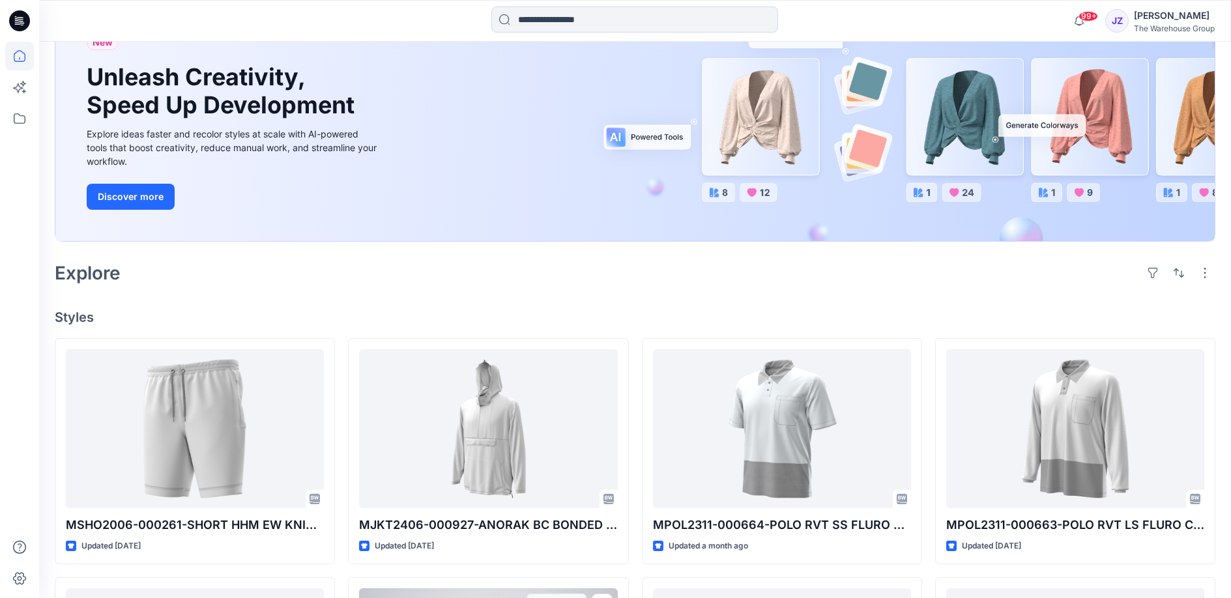
scroll to position [74, 0]
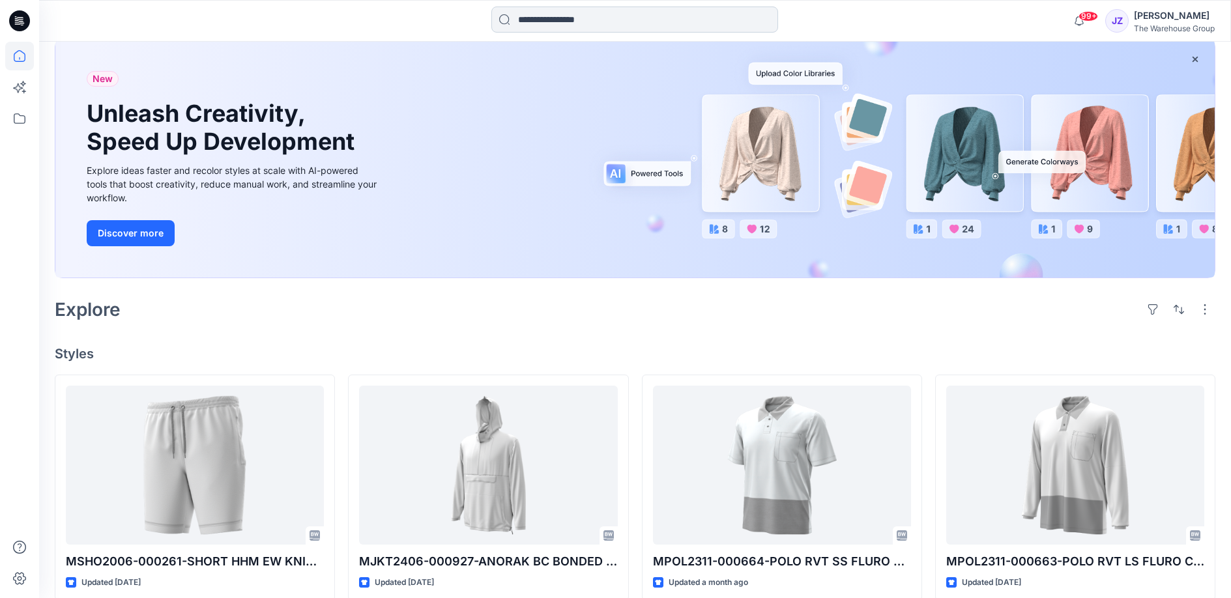
click at [536, 23] on input at bounding box center [635, 20] width 287 height 26
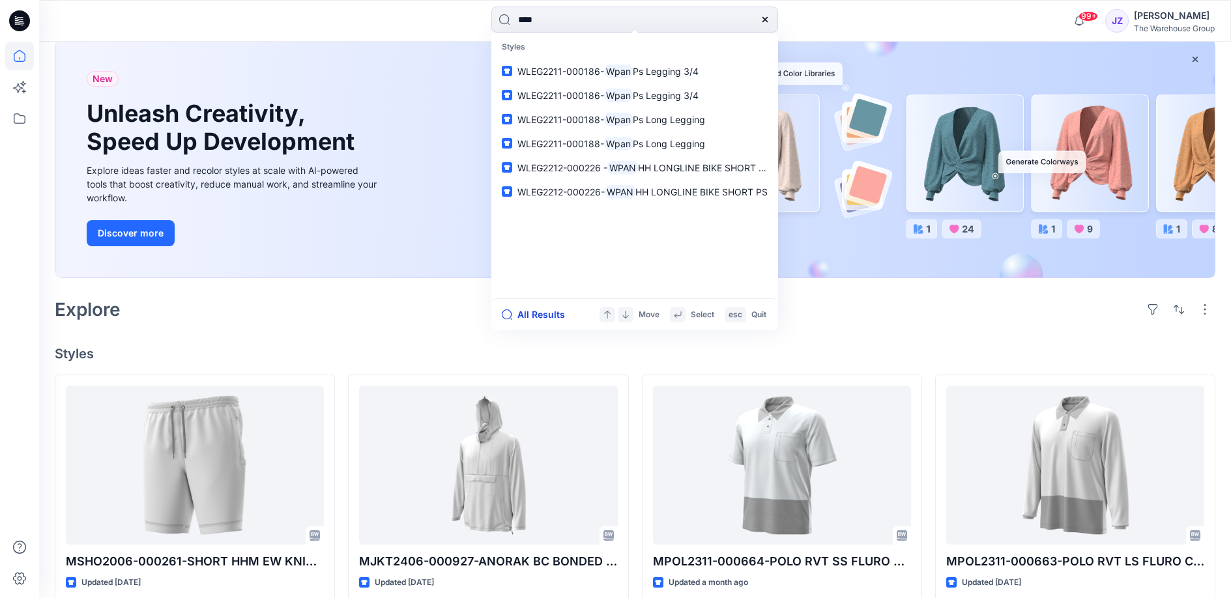
type input "****"
click at [532, 313] on button "All Results" at bounding box center [538, 315] width 72 height 16
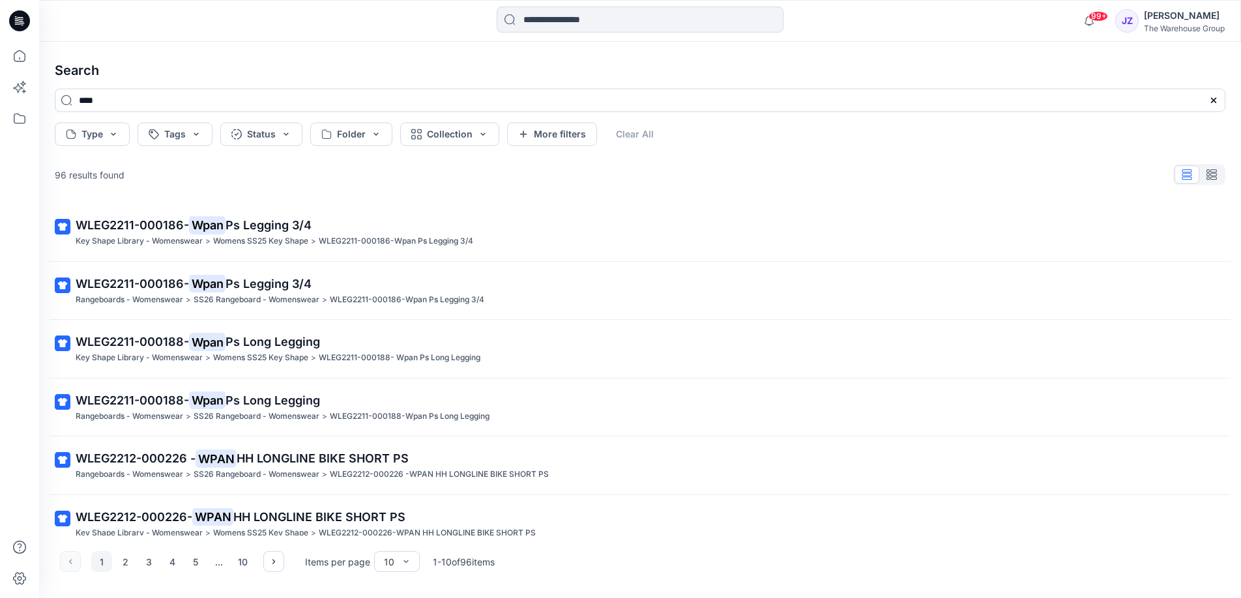
click at [823, 187] on div "96 results found" at bounding box center [640, 175] width 1192 height 26
click at [104, 102] on input "****" at bounding box center [640, 100] width 1171 height 23
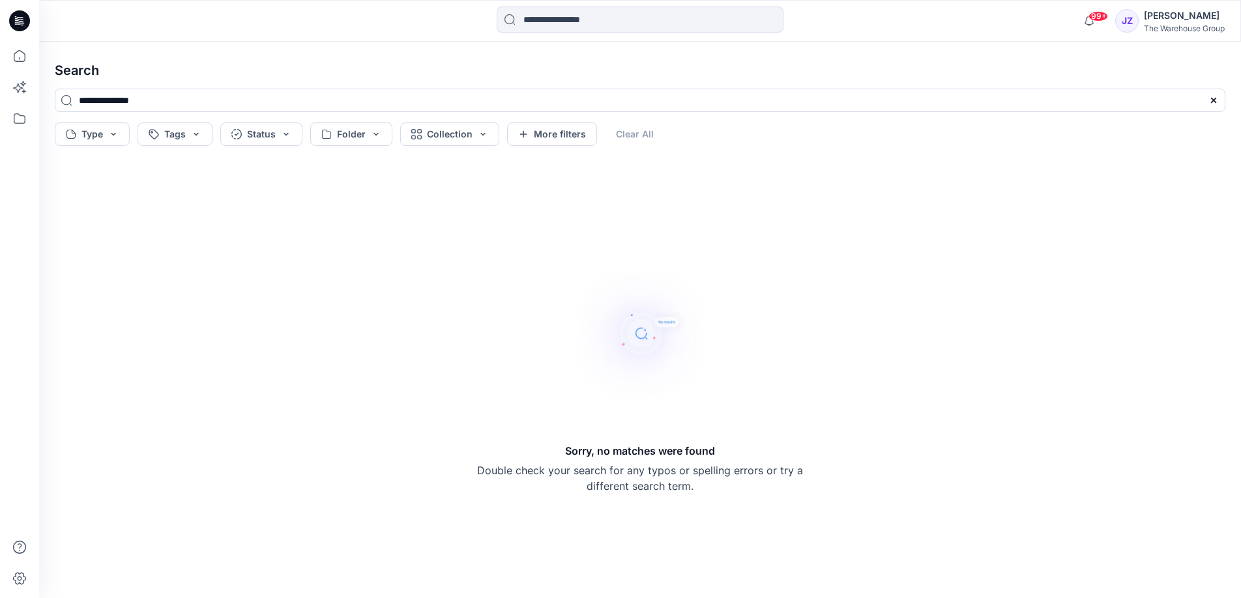
type input "**********"
click at [267, 200] on div "Sorry, no matches were found Double check your search for any typos or spelling…" at bounding box center [640, 375] width 1192 height 426
drag, startPoint x: 164, startPoint y: 99, endPoint x: 66, endPoint y: 97, distance: 97.8
click at [66, 97] on input "**********" at bounding box center [640, 100] width 1171 height 23
click at [531, 15] on input at bounding box center [640, 20] width 287 height 26
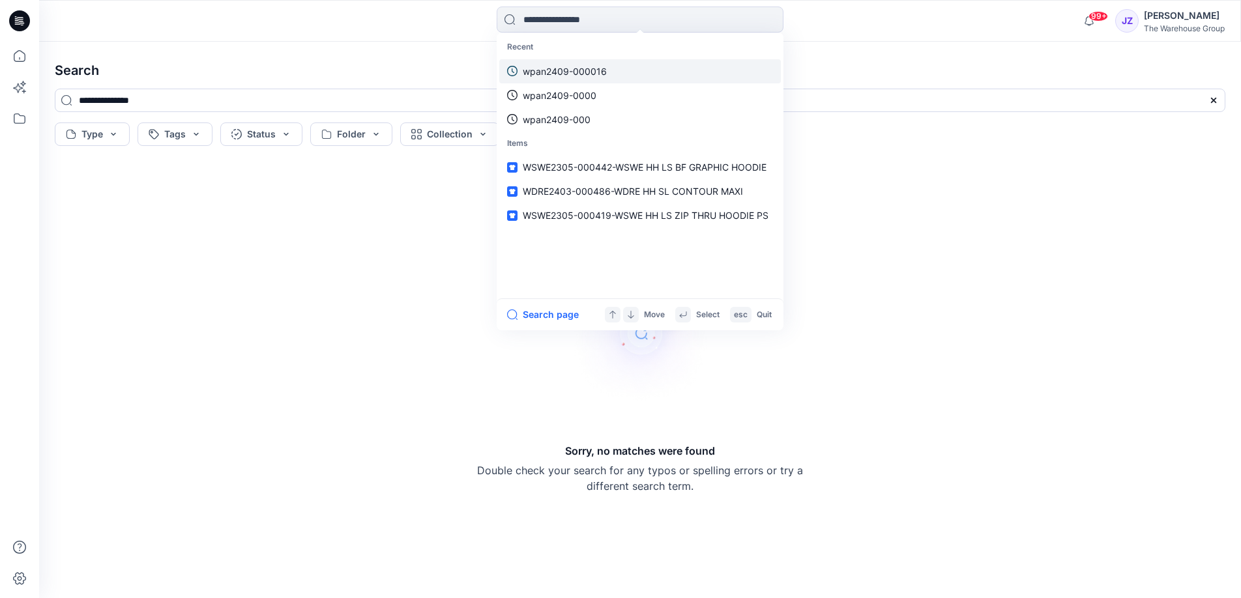
click at [593, 70] on p "wpan2409-000016" at bounding box center [565, 72] width 84 height 14
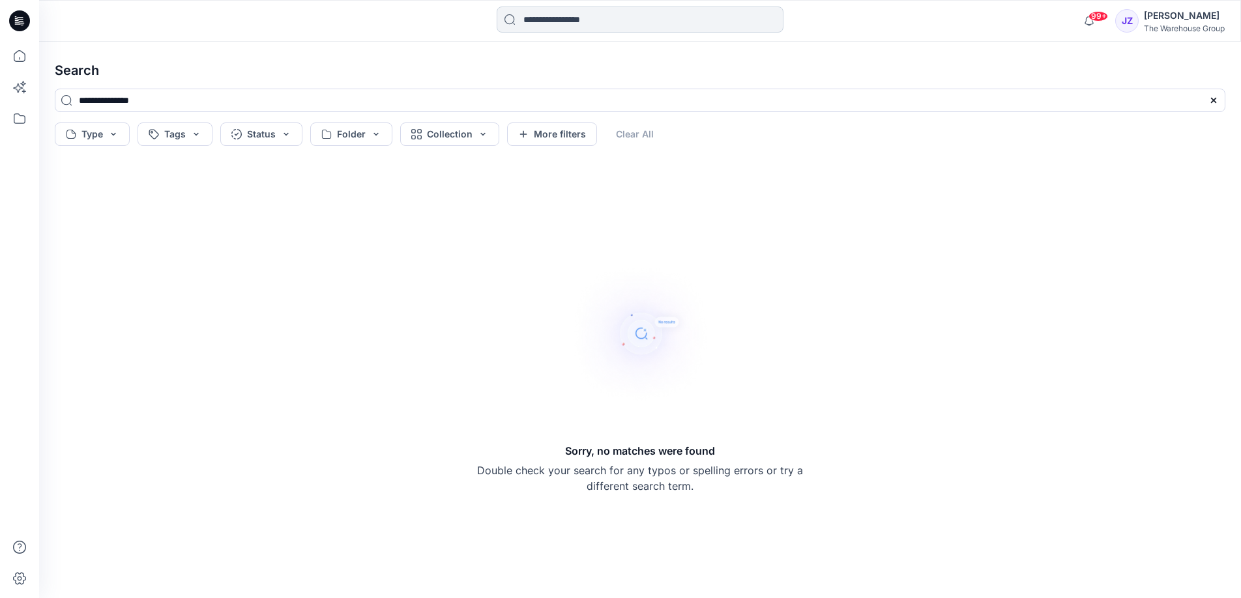
click at [527, 20] on input at bounding box center [640, 20] width 287 height 26
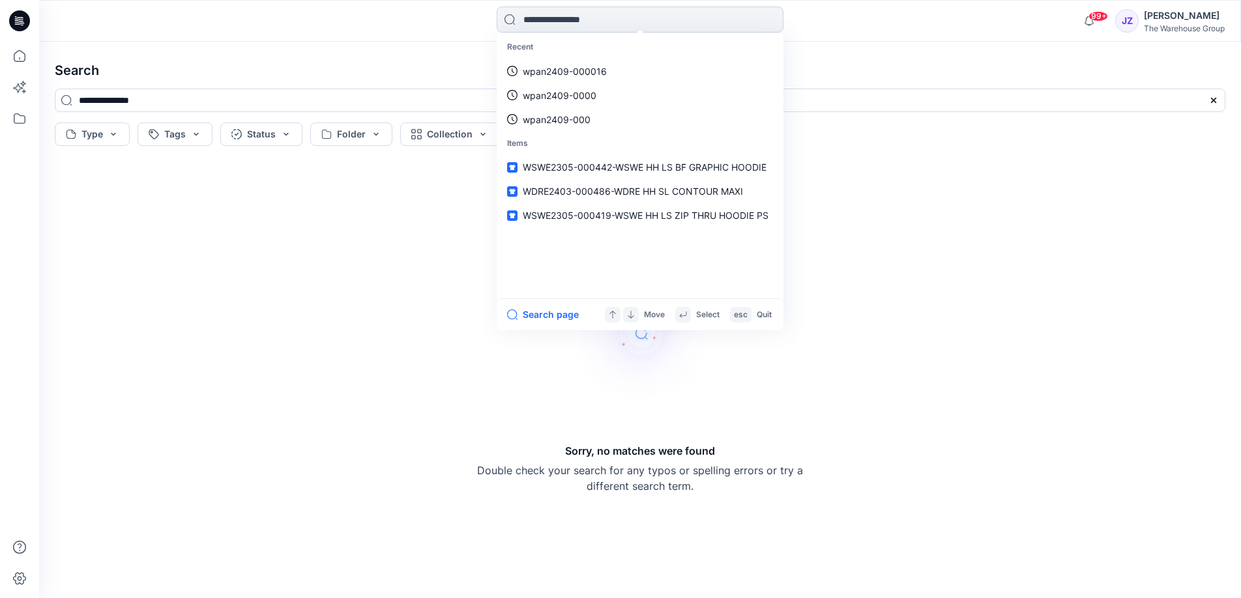
click at [559, 15] on input at bounding box center [640, 20] width 287 height 26
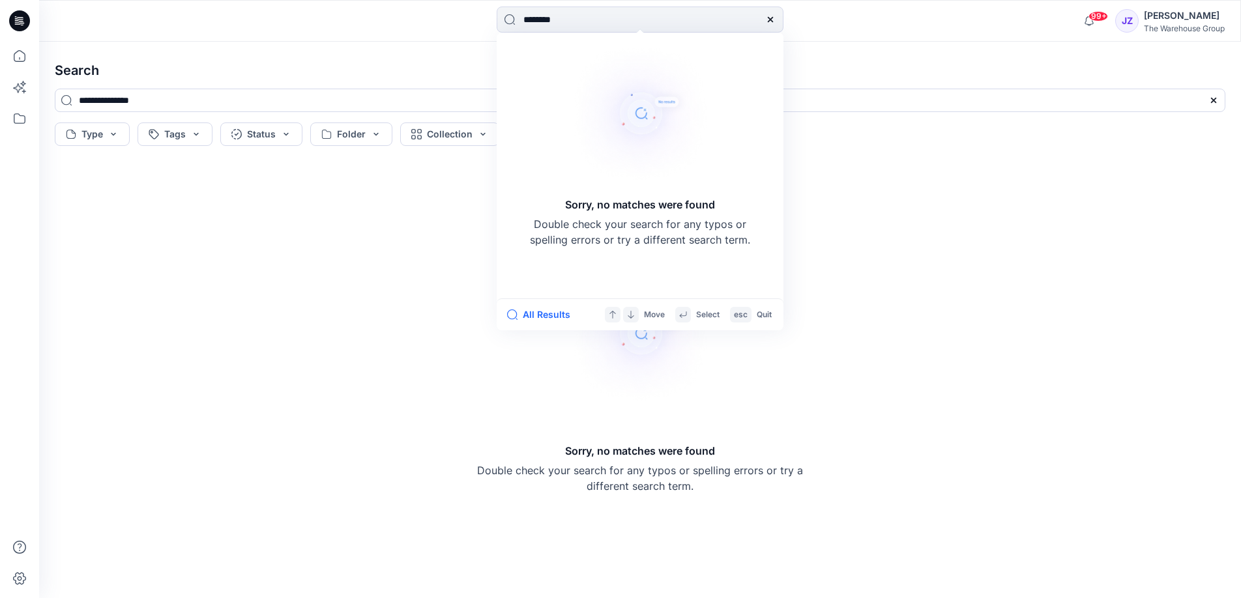
type input "********"
click at [774, 22] on icon at bounding box center [770, 19] width 10 height 10
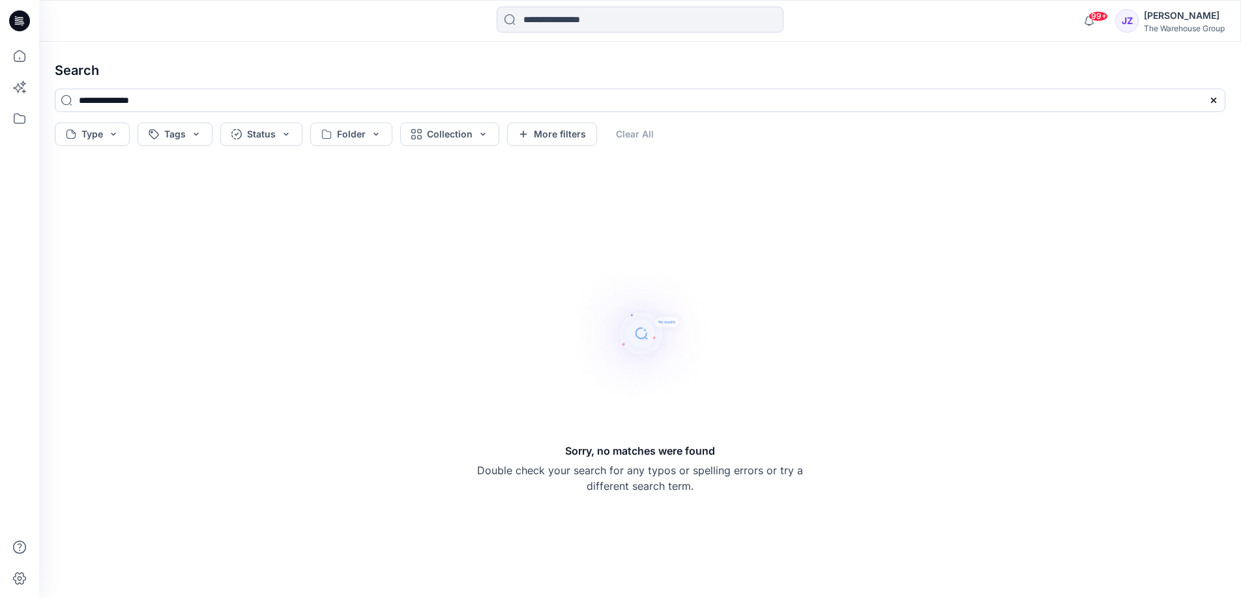
click at [419, 270] on div "Sorry, no matches were found Double check your search for any typos or spelling…" at bounding box center [640, 375] width 1192 height 426
click at [413, 239] on div "Sorry, no matches were found Double check your search for any typos or spelling…" at bounding box center [640, 375] width 1192 height 426
drag, startPoint x: 169, startPoint y: 99, endPoint x: 69, endPoint y: 99, distance: 99.7
click at [69, 99] on input "**********" at bounding box center [640, 100] width 1171 height 23
paste input
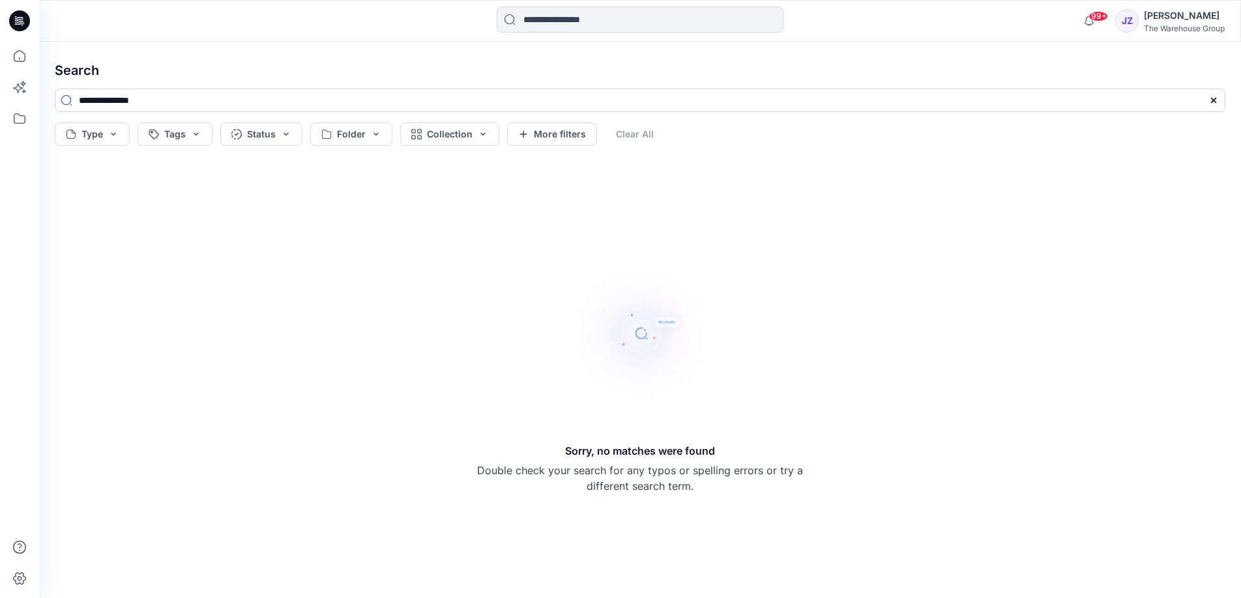
click at [66, 104] on input "**********" at bounding box center [640, 100] width 1171 height 23
type input "**********"
click at [539, 21] on input at bounding box center [640, 20] width 287 height 26
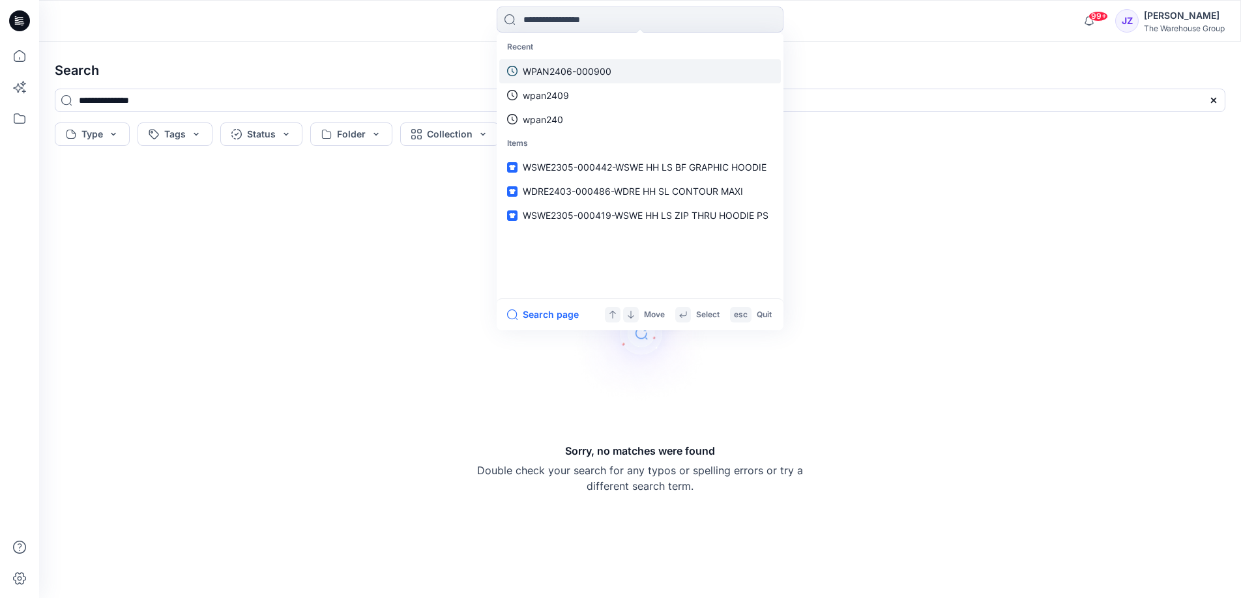
click at [581, 69] on p "WPAN2406-000900" at bounding box center [567, 72] width 89 height 14
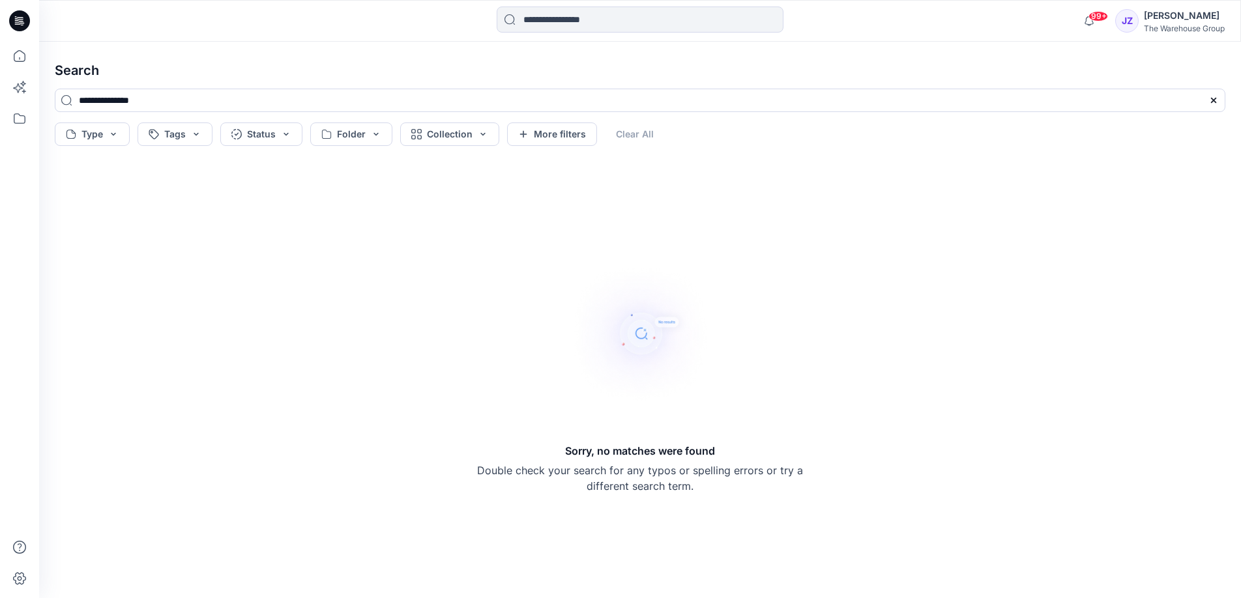
click at [468, 241] on div "Sorry, no matches were found Double check your search for any typos or spelling…" at bounding box center [640, 375] width 1192 height 426
click at [115, 133] on button "Type" at bounding box center [92, 134] width 75 height 23
click at [507, 241] on div "Sorry, no matches were found Double check your search for any typos or spelling…" at bounding box center [640, 375] width 1192 height 426
click at [1159, 19] on div "[PERSON_NAME]" at bounding box center [1184, 16] width 81 height 16
click at [924, 68] on h4 "Search" at bounding box center [640, 70] width 1192 height 37
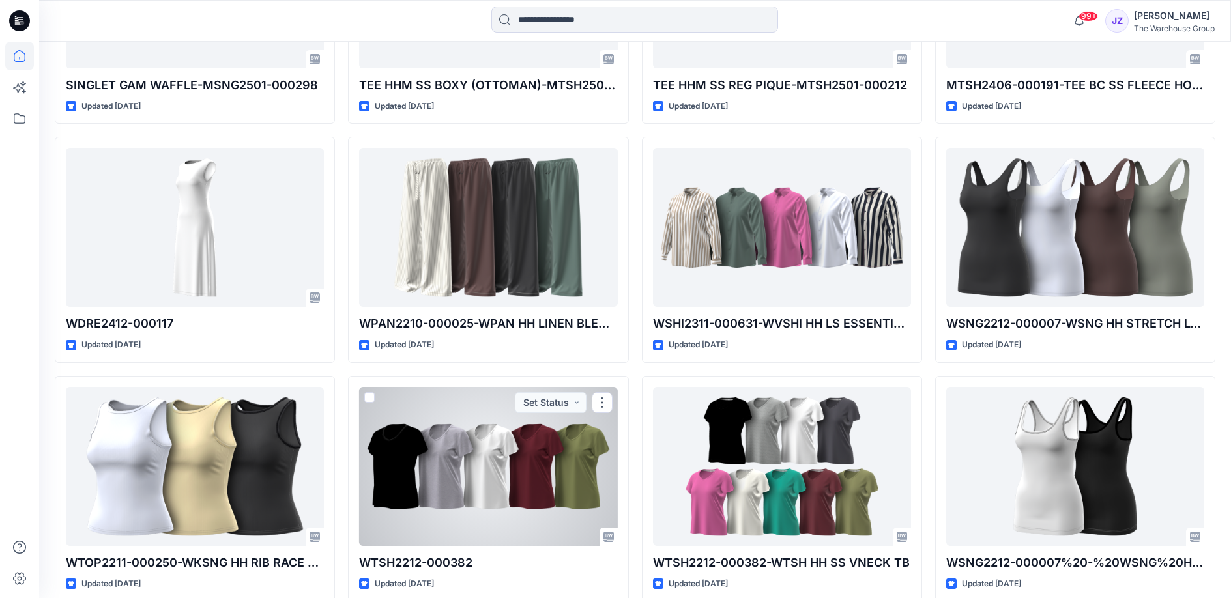
scroll to position [1271, 0]
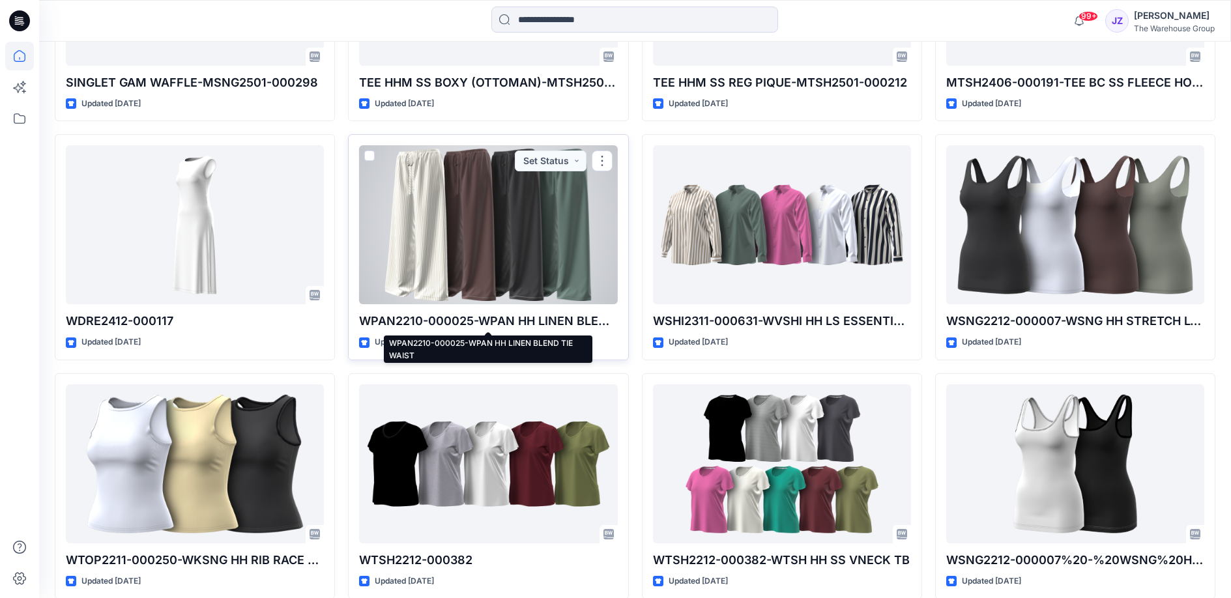
click at [505, 314] on p "WPAN2210-000025-WPAN HH LINEN BLEND TIE WAIST" at bounding box center [488, 321] width 258 height 18
click at [500, 319] on p "WPAN2210-000025-WPAN HH LINEN BLEND TIE WAIST" at bounding box center [488, 321] width 258 height 18
click at [509, 251] on div at bounding box center [488, 224] width 258 height 159
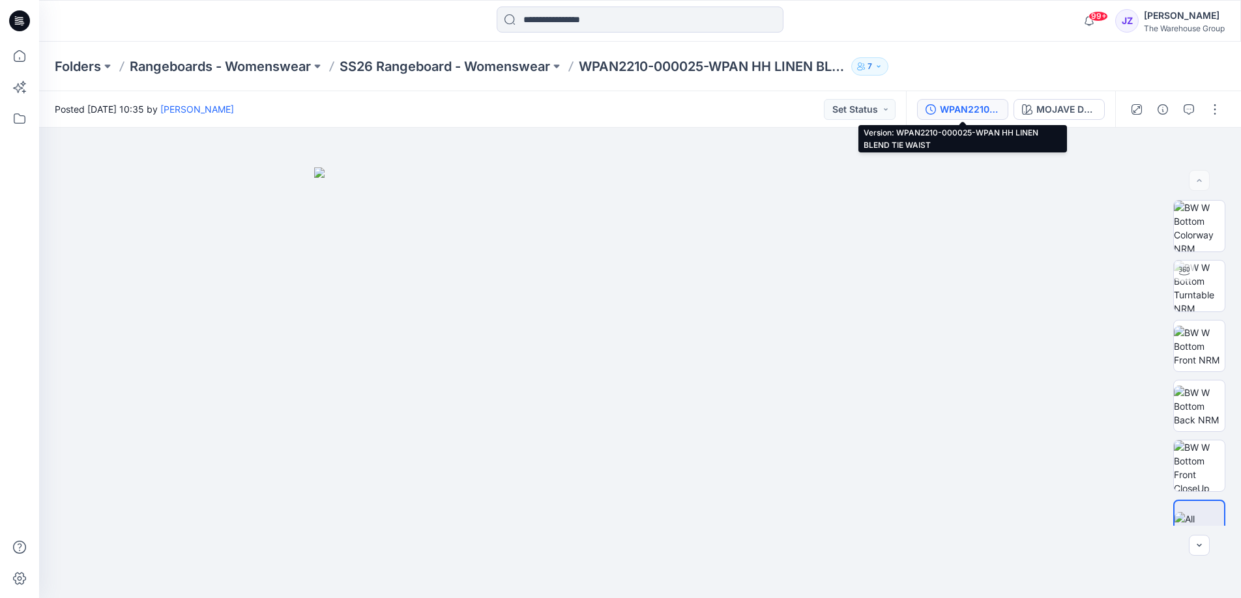
click at [954, 107] on div "WPAN2210-000025-WPAN HH LINEN BLEND TIE WAIST" at bounding box center [970, 109] width 60 height 14
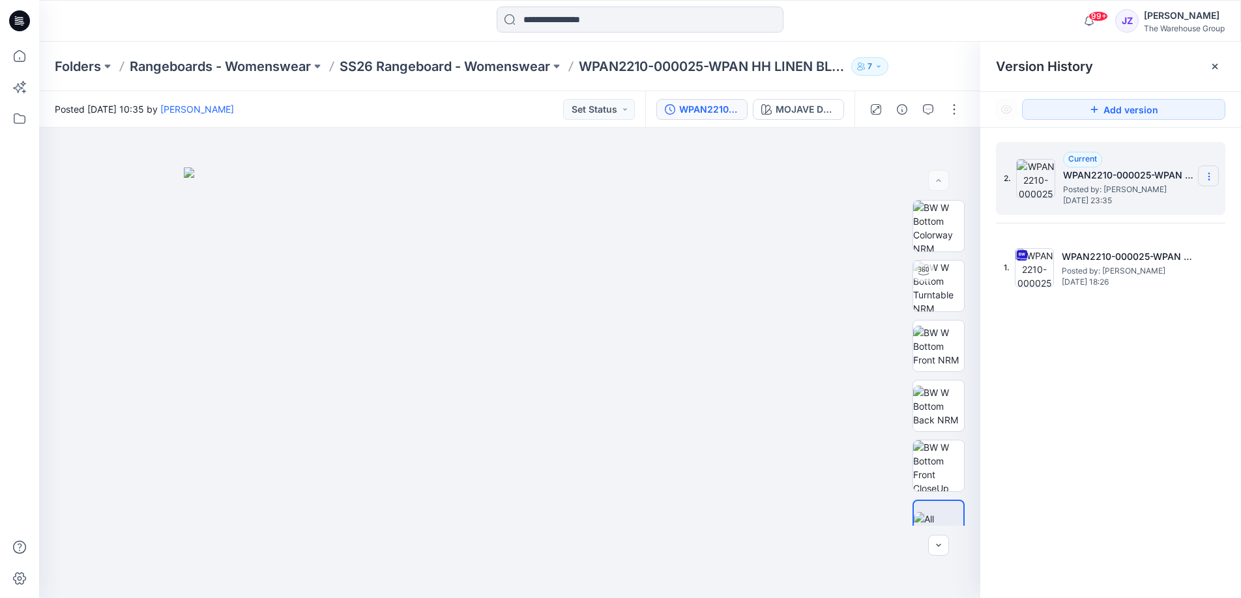
click at [1211, 179] on icon at bounding box center [1209, 176] width 10 height 10
click at [1160, 346] on div "2. Current WPAN2210-000025-WPAN HH LINEN BLEND TIE WAIST Posted by: Kathika Sar…" at bounding box center [1110, 373] width 261 height 490
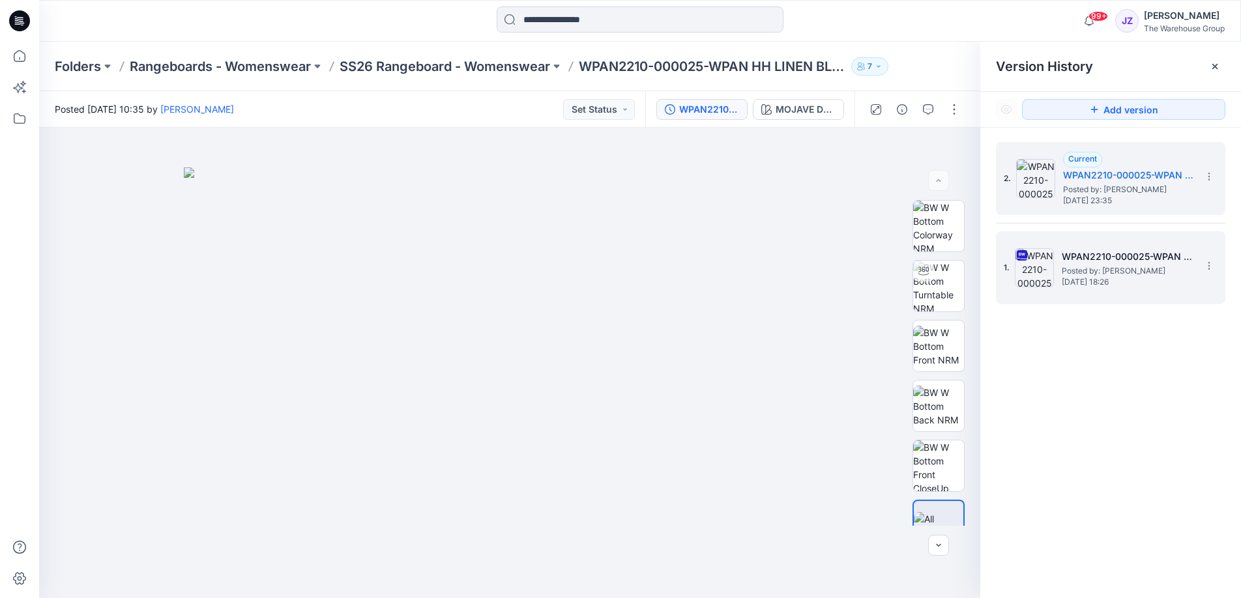
click at [1097, 252] on h5 "WPAN2210-000025-WPAN HH LINEN BLEND TIE WAIST" at bounding box center [1127, 257] width 130 height 16
click at [1131, 176] on h5 "WPAN2210-000025-WPAN HH LINEN BLEND TIE WAIST" at bounding box center [1128, 176] width 130 height 16
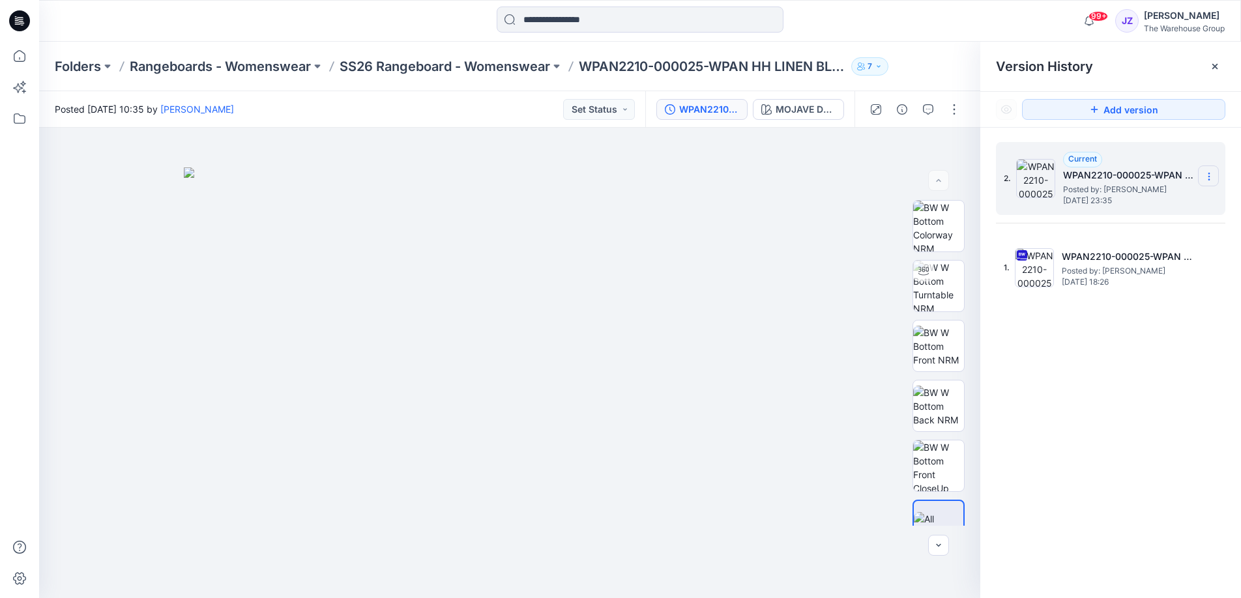
click at [1208, 175] on icon at bounding box center [1209, 176] width 10 height 10
click at [813, 218] on img at bounding box center [510, 383] width 652 height 431
click at [934, 293] on img at bounding box center [938, 286] width 51 height 51
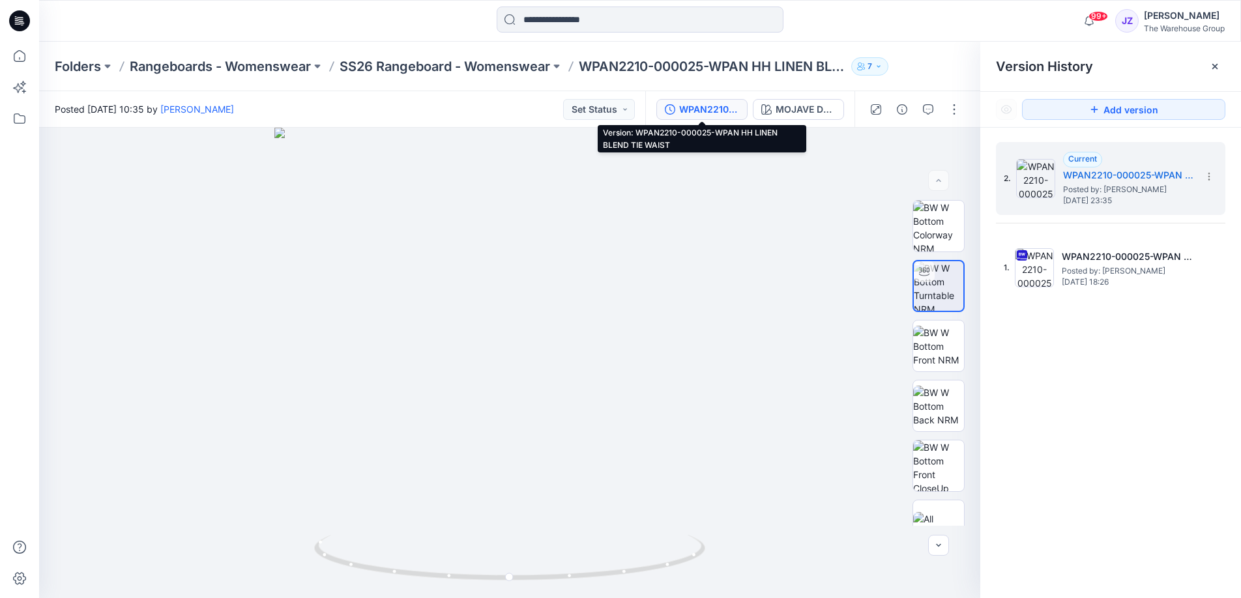
click at [707, 106] on div "WPAN2210-000025-WPAN HH LINEN BLEND TIE WAIST" at bounding box center [709, 109] width 60 height 14
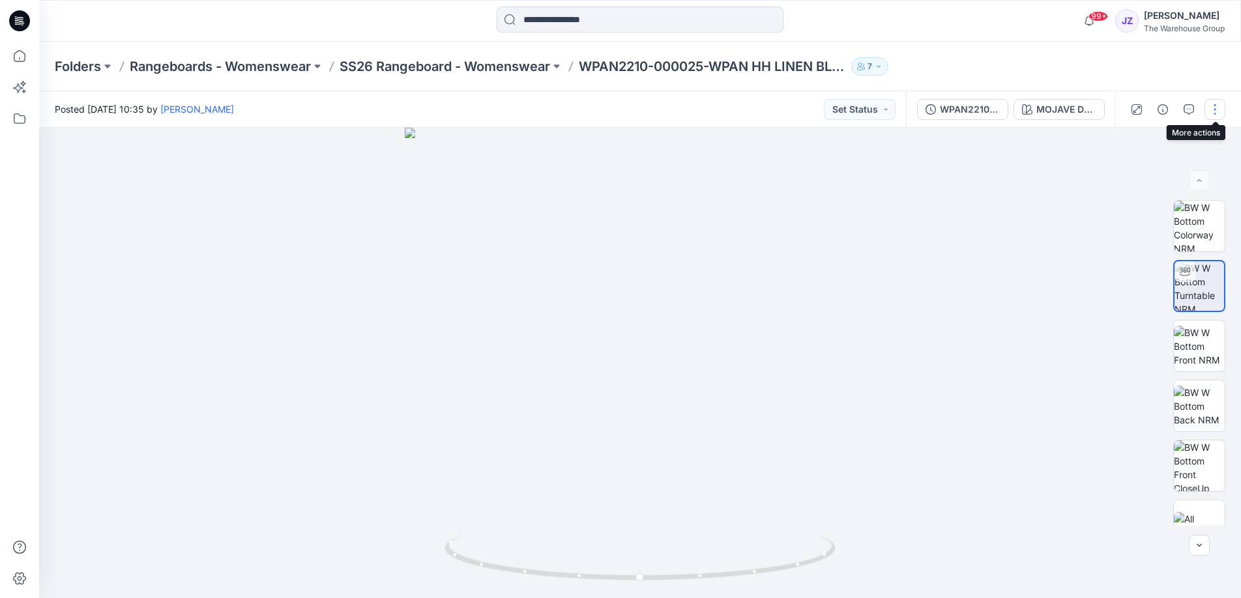
click at [1214, 104] on button "button" at bounding box center [1215, 109] width 21 height 21
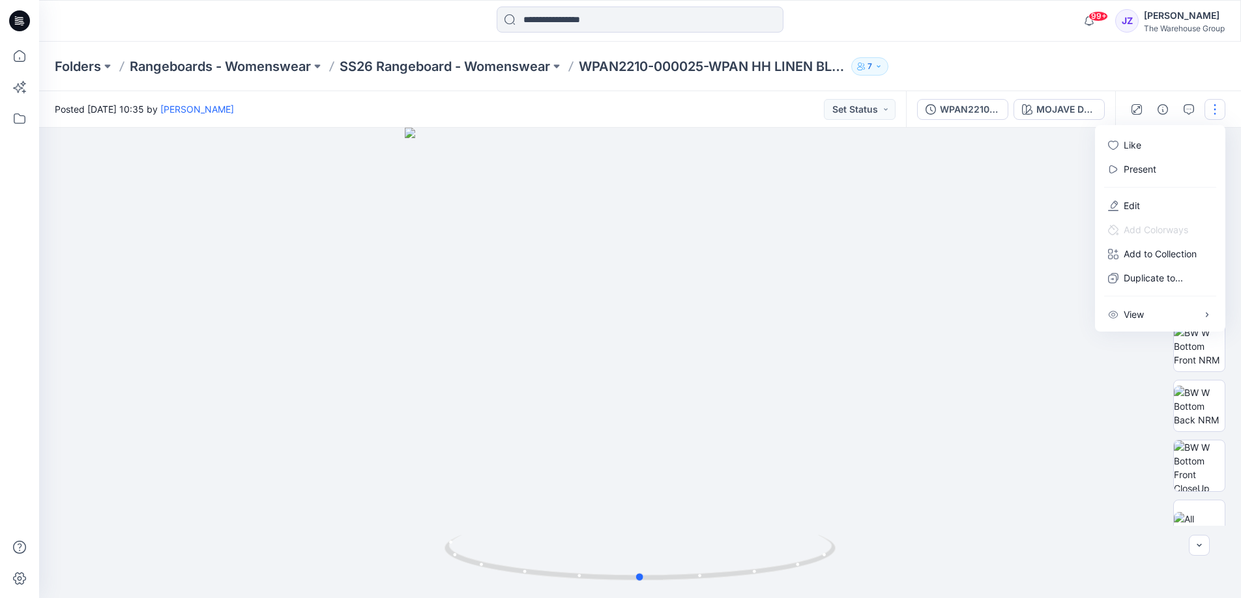
click at [925, 314] on div at bounding box center [640, 363] width 1202 height 471
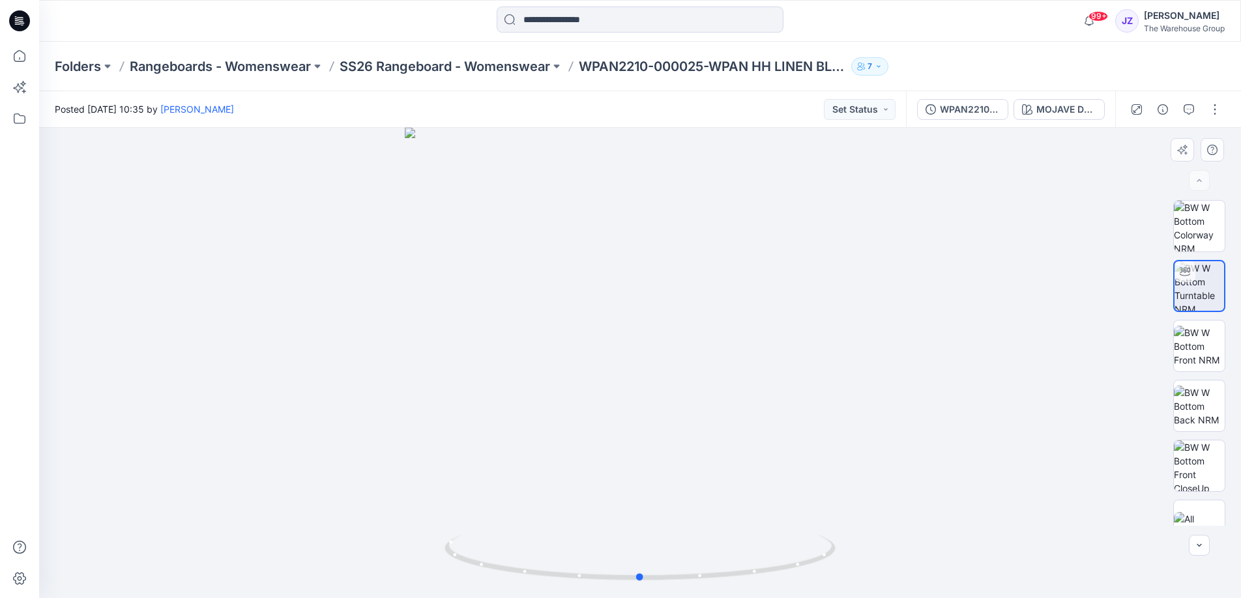
click at [1005, 210] on div at bounding box center [640, 363] width 1202 height 471
click at [1213, 110] on button "button" at bounding box center [1215, 109] width 21 height 21
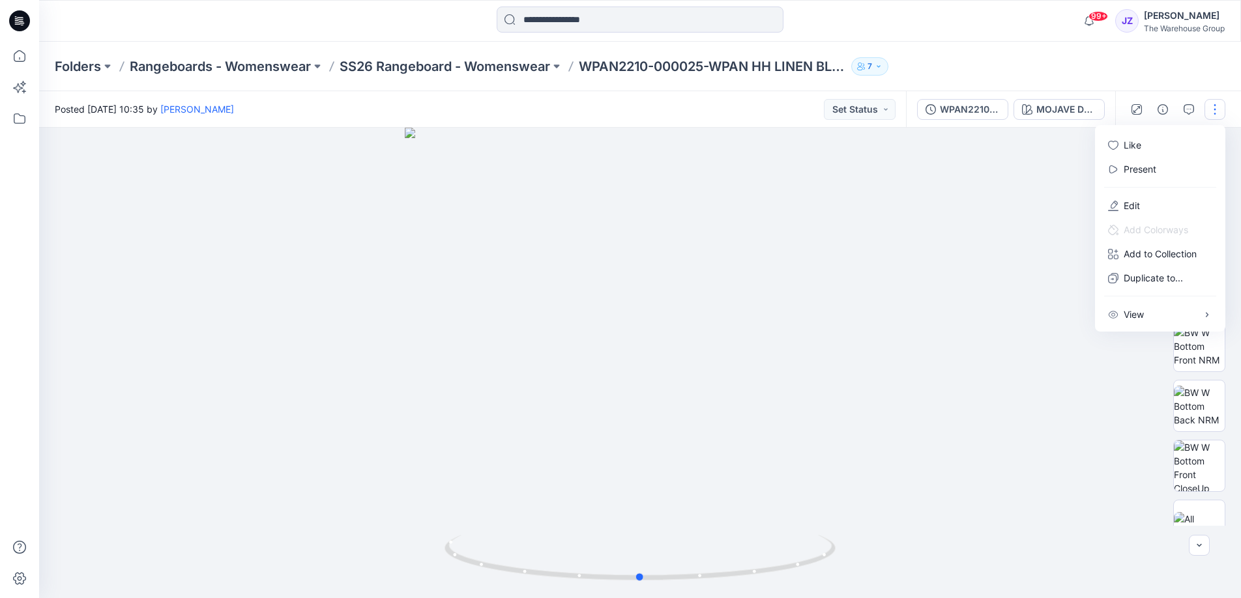
drag, startPoint x: 949, startPoint y: 242, endPoint x: 936, endPoint y: 218, distance: 26.5
click at [950, 241] on div at bounding box center [640, 363] width 1202 height 471
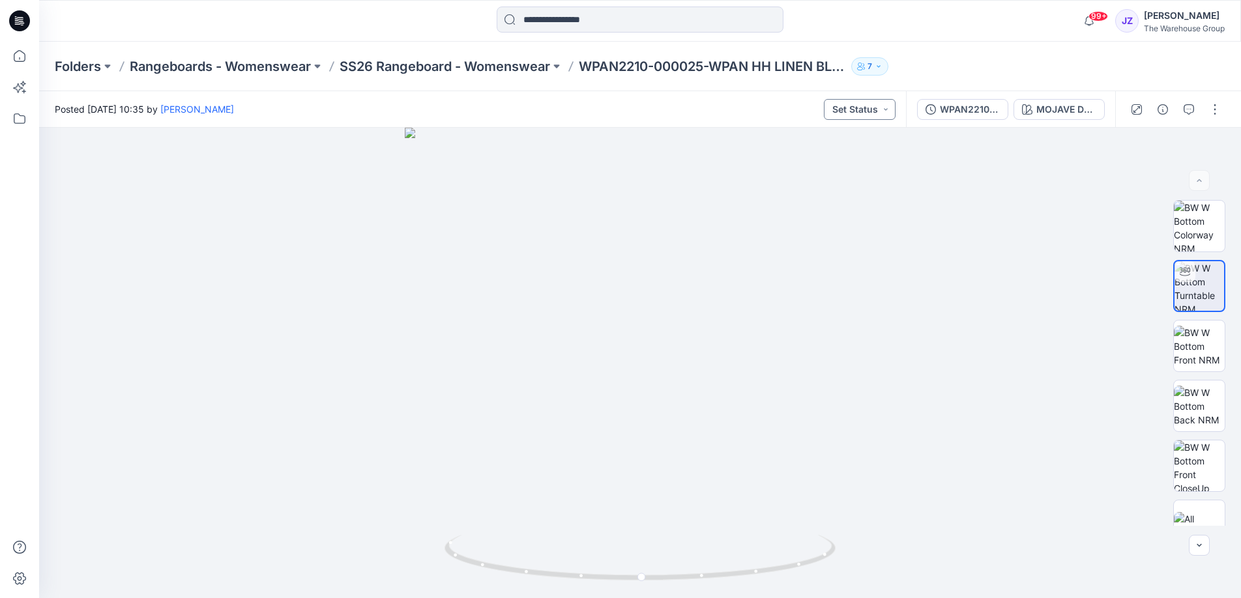
click at [885, 110] on button "Set Status" at bounding box center [860, 109] width 72 height 21
click at [965, 198] on div at bounding box center [640, 363] width 1202 height 471
click at [975, 108] on div "WPAN2210-000025-WPAN HH LINEN BLEND TIE WAIST" at bounding box center [970, 109] width 60 height 14
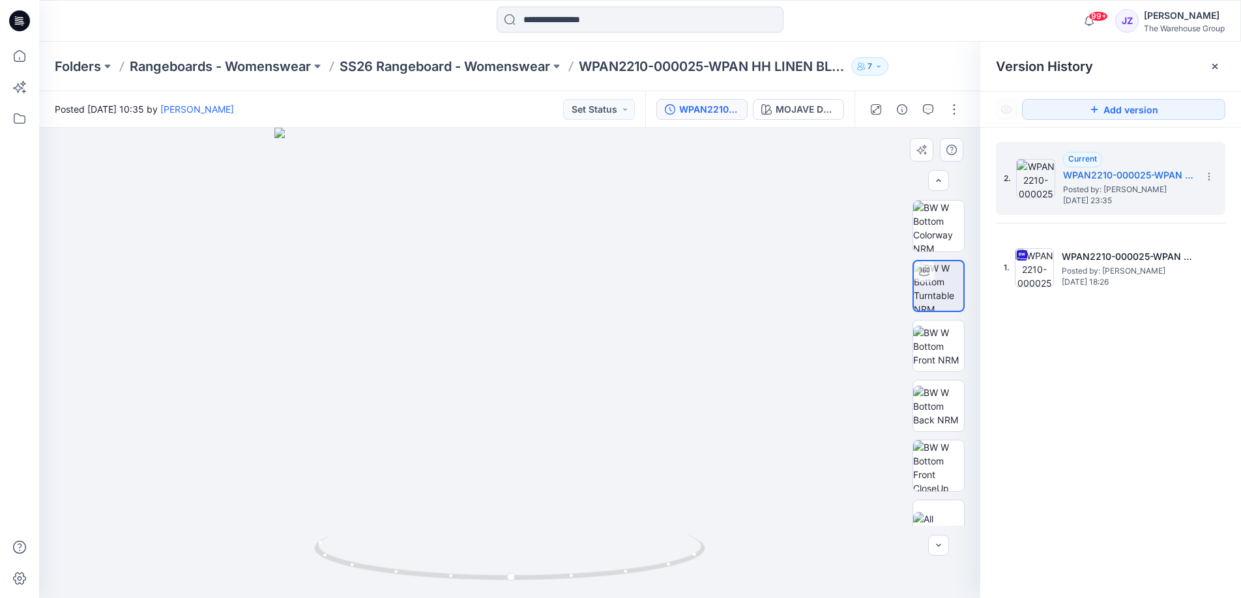
scroll to position [26, 0]
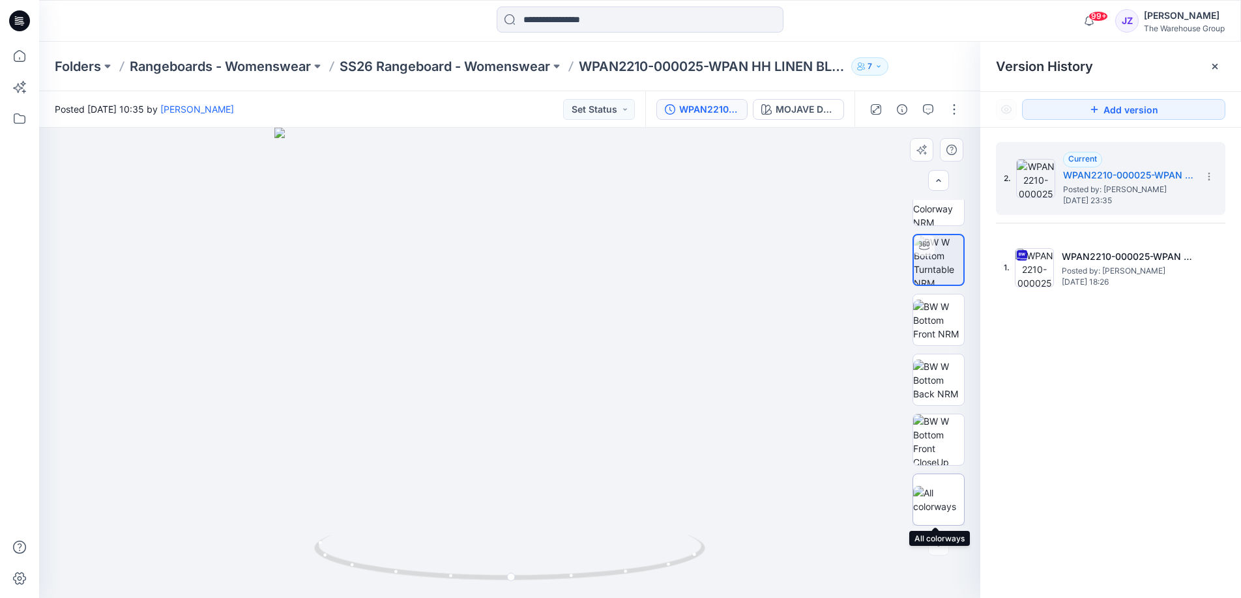
click at [944, 496] on img at bounding box center [938, 499] width 51 height 27
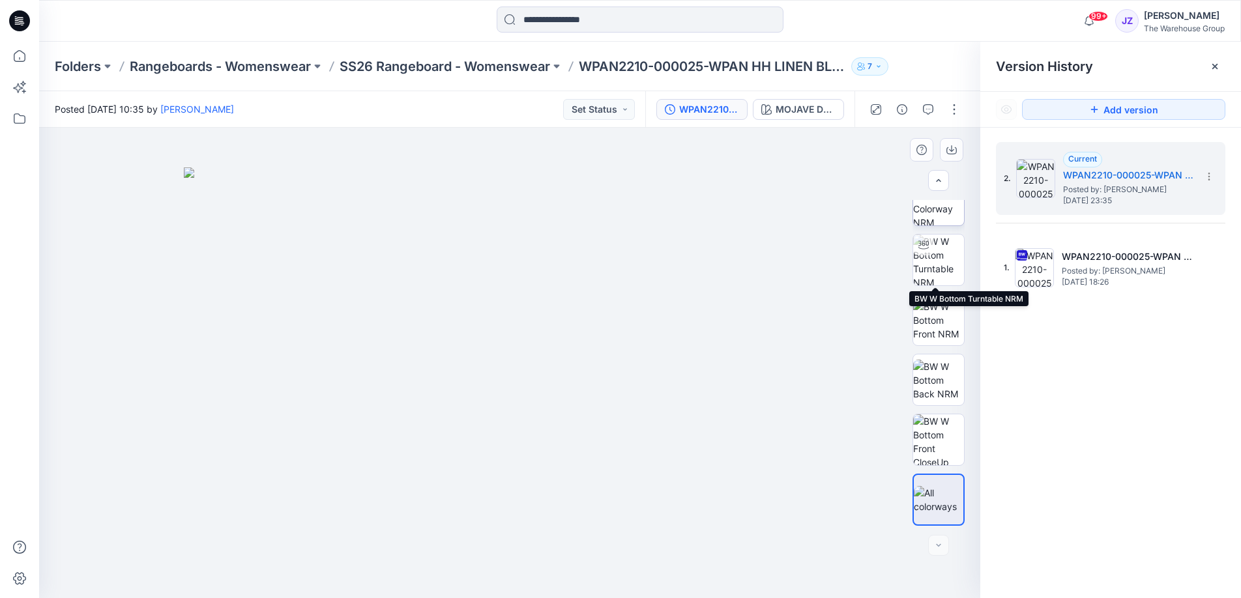
drag, startPoint x: 935, startPoint y: 265, endPoint x: 943, endPoint y: 209, distance: 56.1
click at [935, 263] on img at bounding box center [938, 260] width 51 height 51
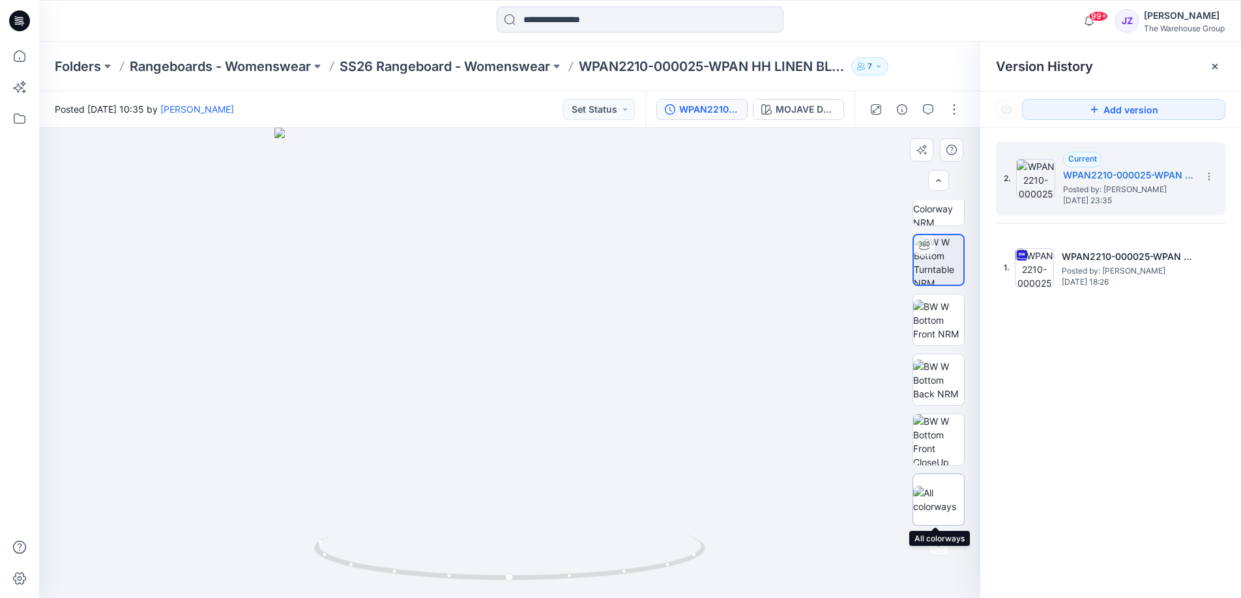
click at [938, 499] on img at bounding box center [938, 499] width 51 height 27
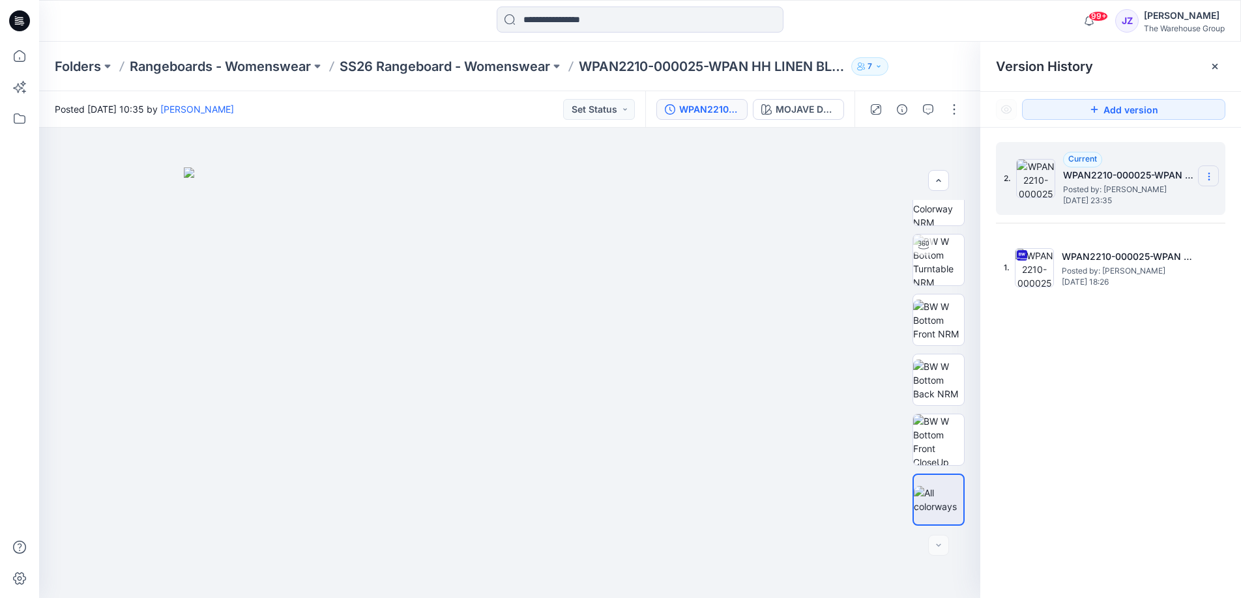
click at [1211, 175] on icon at bounding box center [1209, 176] width 10 height 10
click at [866, 179] on div at bounding box center [509, 363] width 941 height 471
click at [956, 113] on button "button" at bounding box center [954, 109] width 21 height 21
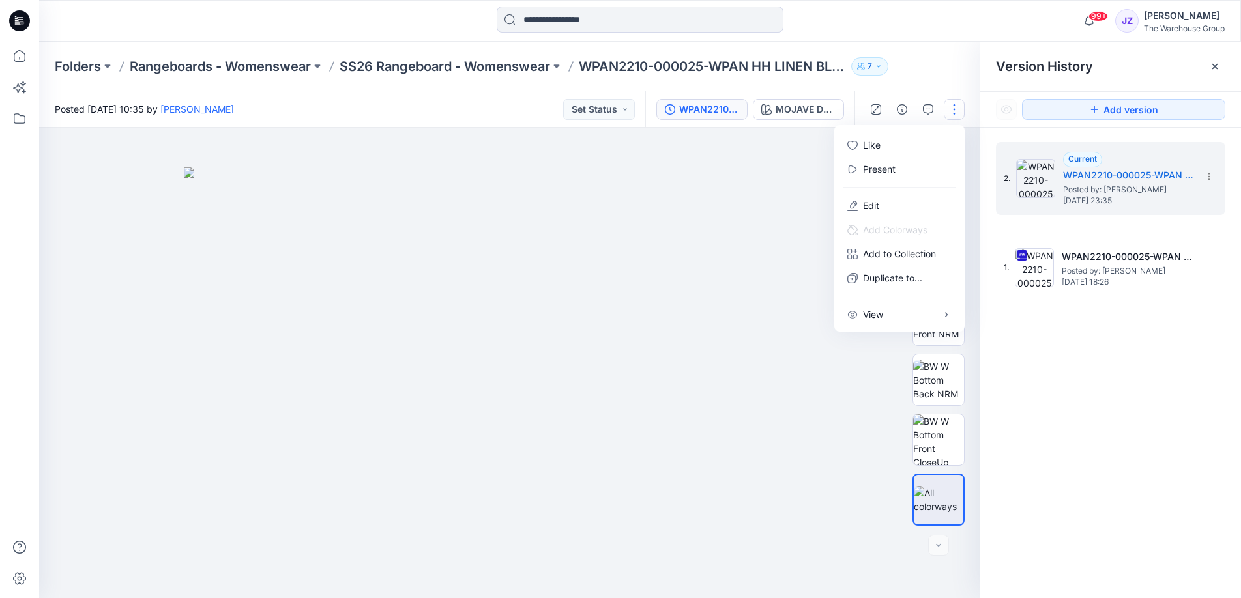
click at [781, 237] on img at bounding box center [510, 383] width 652 height 431
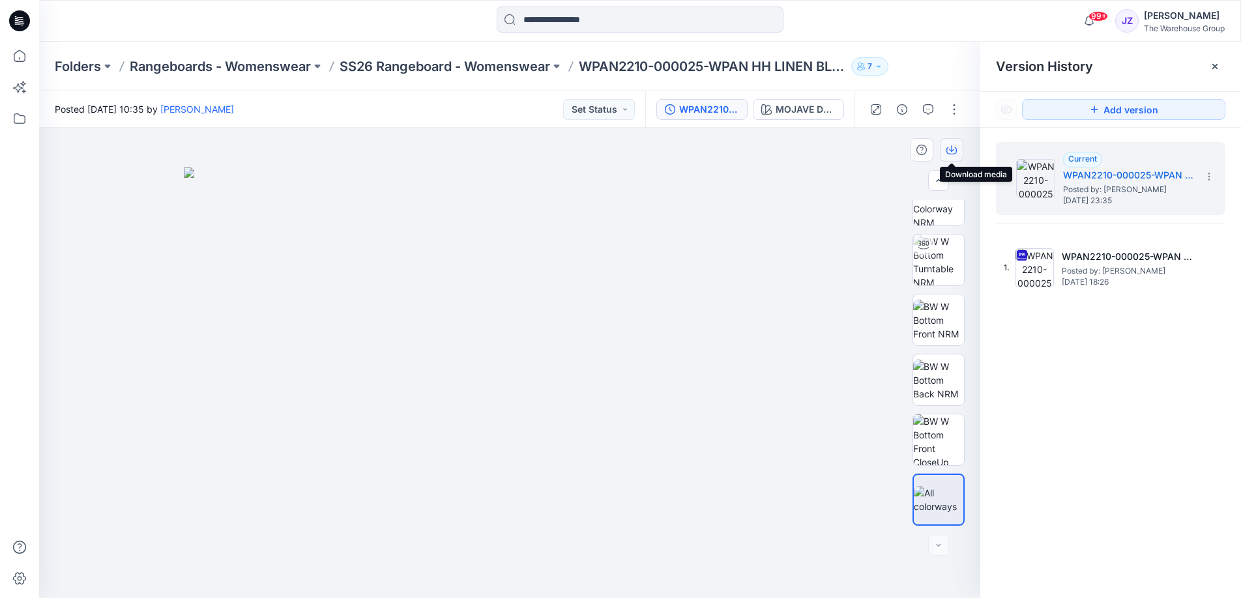
click at [950, 151] on icon "button" at bounding box center [951, 148] width 5 height 7
click at [850, 163] on div at bounding box center [509, 363] width 941 height 471
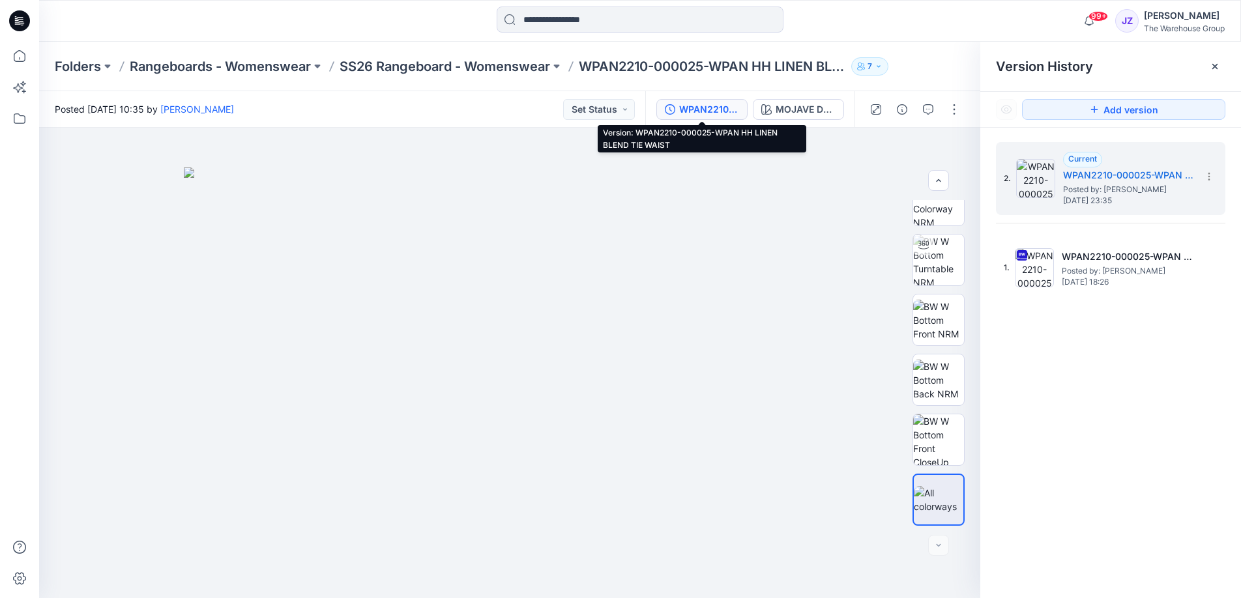
click at [714, 102] on div "WPAN2210-000025-WPAN HH LINEN BLEND TIE WAIST" at bounding box center [709, 109] width 60 height 14
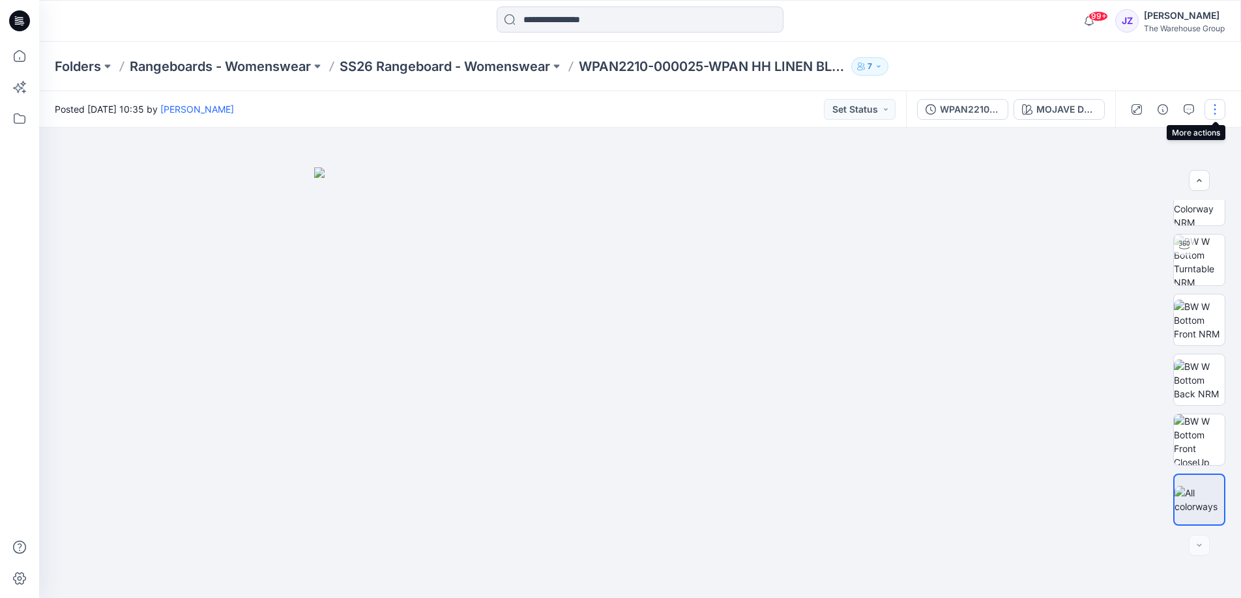
click at [1218, 111] on button "button" at bounding box center [1215, 109] width 21 height 21
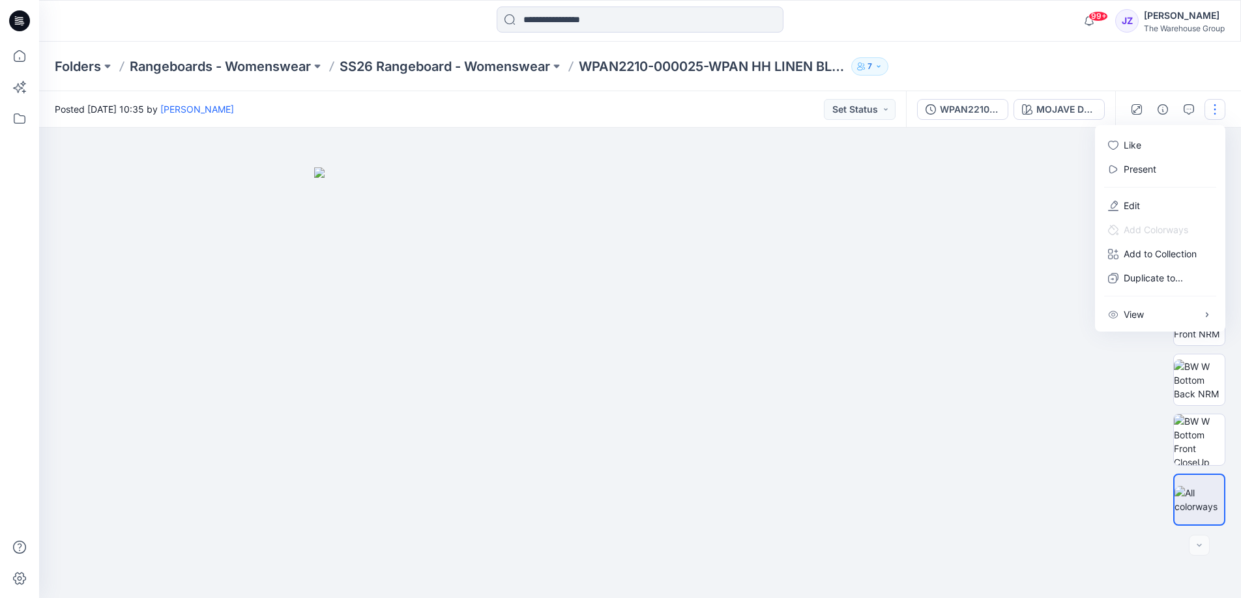
click at [1030, 228] on div at bounding box center [640, 363] width 1202 height 471
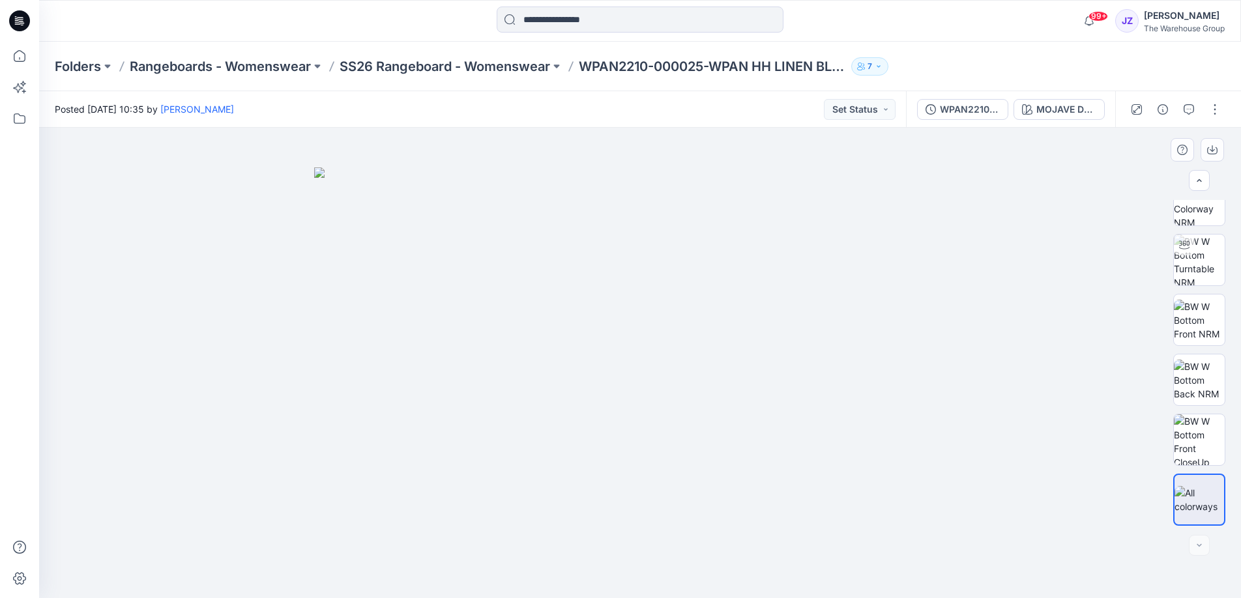
click at [965, 201] on img at bounding box center [640, 383] width 652 height 431
click at [1207, 265] on img at bounding box center [1199, 260] width 51 height 51
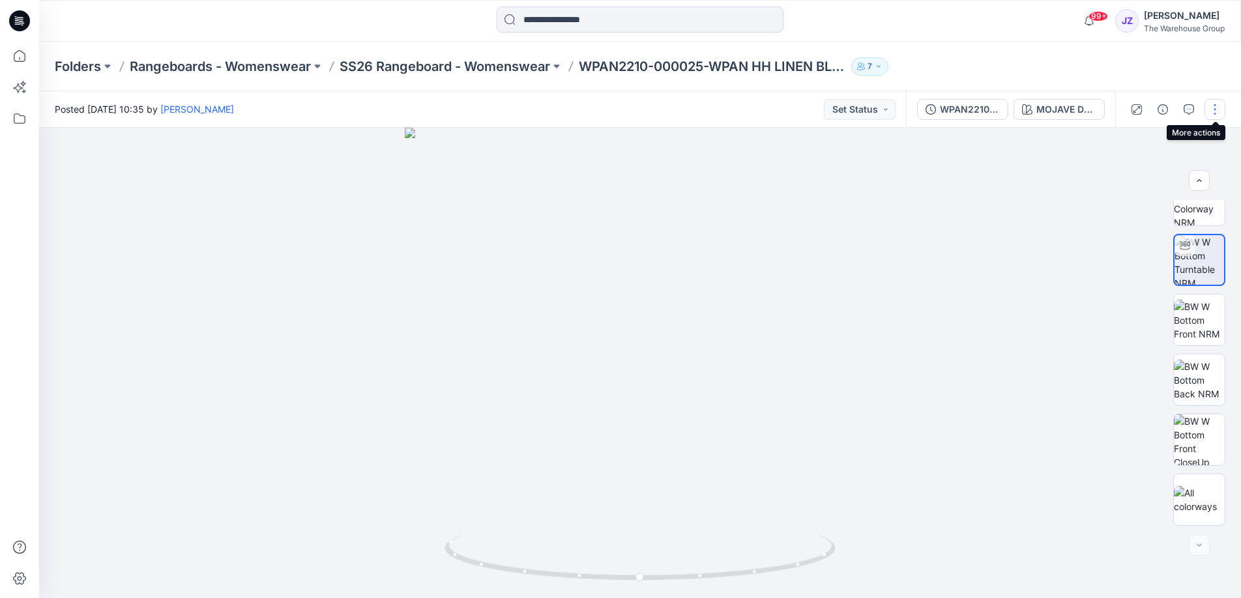
click at [1220, 108] on button "button" at bounding box center [1215, 109] width 21 height 21
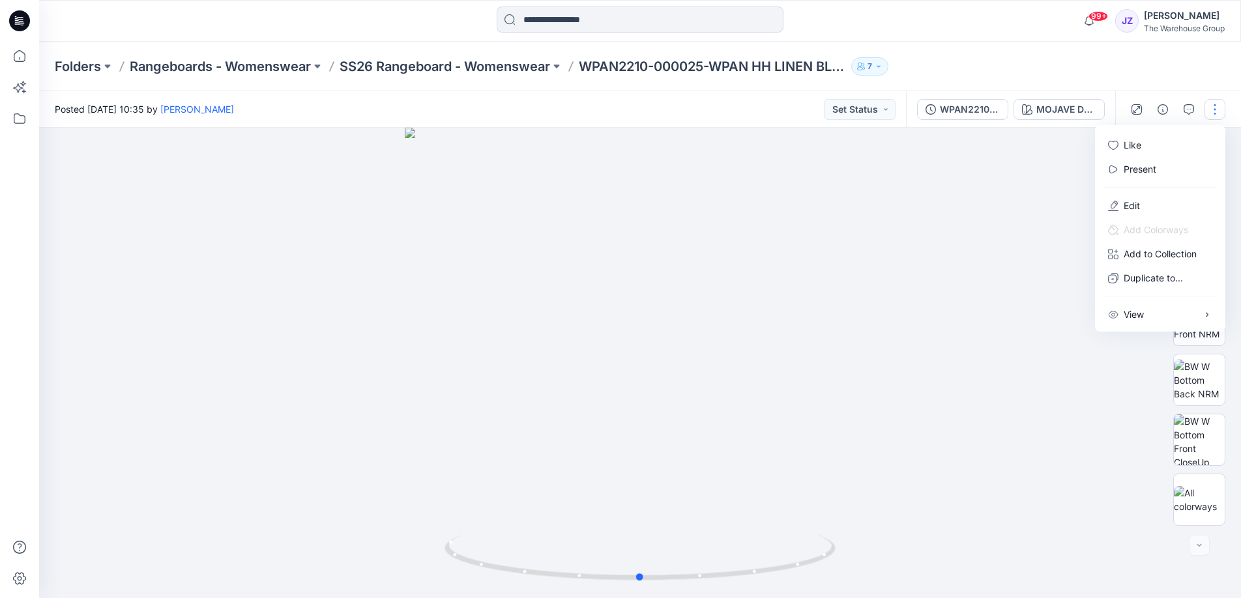
click at [994, 289] on div at bounding box center [640, 363] width 1202 height 471
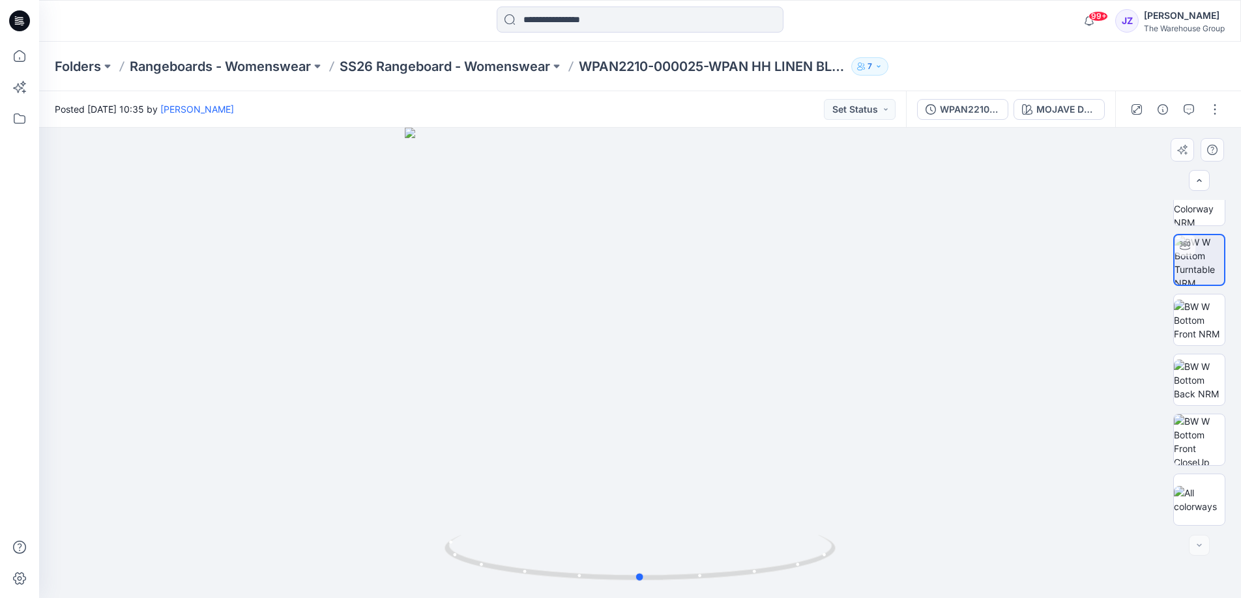
click at [1038, 286] on div at bounding box center [640, 363] width 1202 height 471
click at [1200, 546] on div at bounding box center [1199, 545] width 21 height 21
click at [1200, 544] on div at bounding box center [1199, 545] width 21 height 21
click at [1228, 522] on div at bounding box center [1199, 363] width 83 height 326
click at [898, 396] on div at bounding box center [640, 363] width 1202 height 471
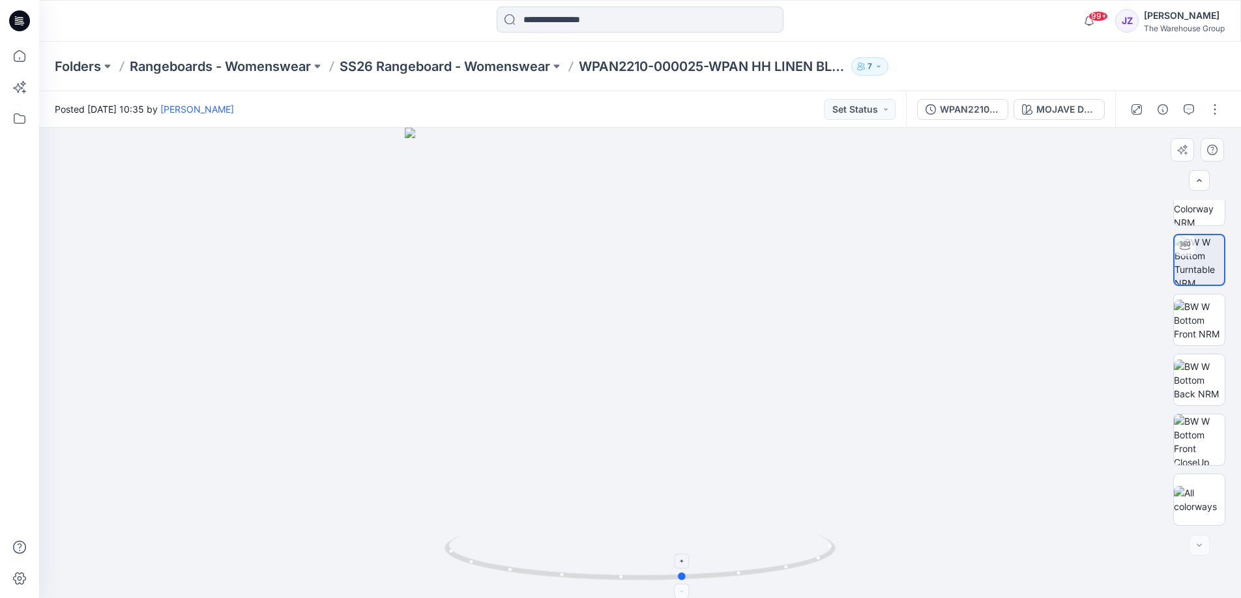
drag, startPoint x: 643, startPoint y: 580, endPoint x: 684, endPoint y: 578, distance: 40.5
click at [686, 578] on icon at bounding box center [642, 559] width 394 height 49
drag, startPoint x: 745, startPoint y: 577, endPoint x: 771, endPoint y: 573, distance: 26.4
click at [771, 573] on icon at bounding box center [642, 559] width 394 height 49
drag, startPoint x: 589, startPoint y: 580, endPoint x: 727, endPoint y: 565, distance: 138.3
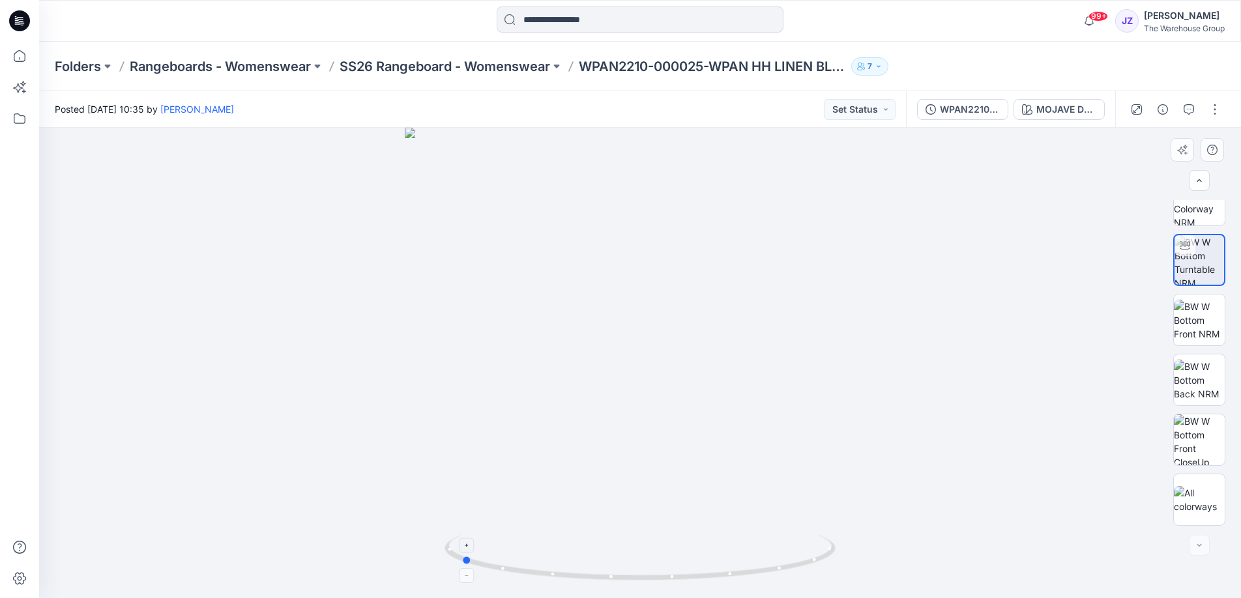
click at [730, 564] on icon at bounding box center [642, 559] width 394 height 49
drag, startPoint x: 731, startPoint y: 576, endPoint x: 774, endPoint y: 573, distance: 42.5
click at [776, 572] on icon at bounding box center [642, 559] width 394 height 49
drag, startPoint x: 738, startPoint y: 579, endPoint x: 728, endPoint y: 565, distance: 17.7
click at [716, 579] on icon at bounding box center [642, 559] width 394 height 49
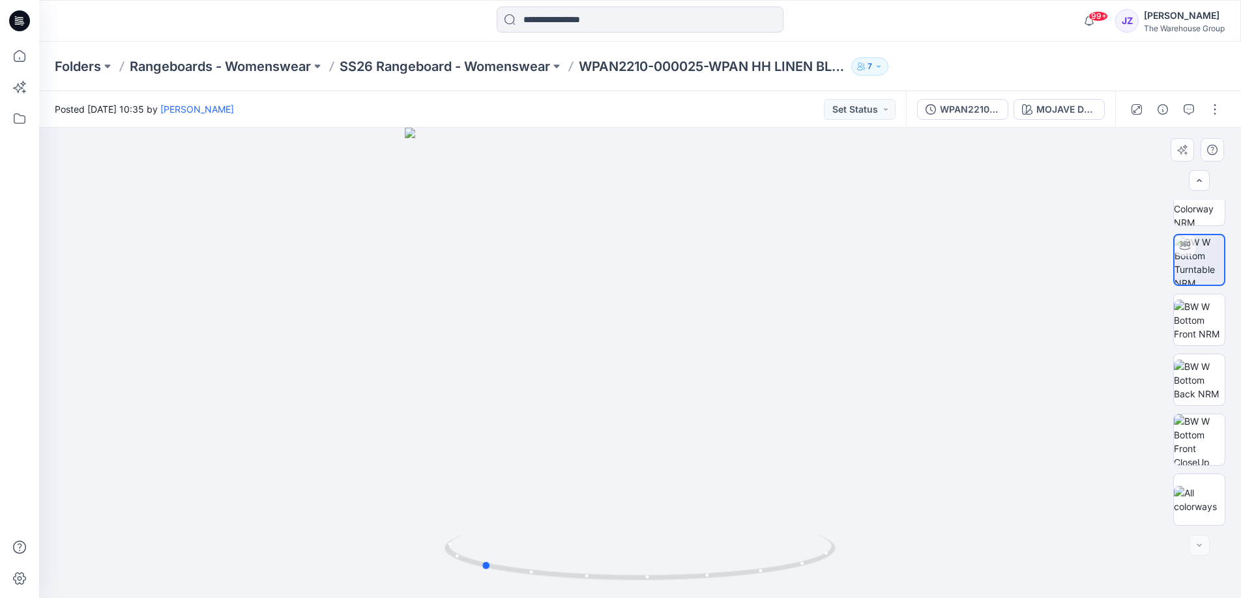
click at [869, 475] on div at bounding box center [640, 363] width 1202 height 471
click at [919, 411] on div at bounding box center [640, 363] width 1202 height 471
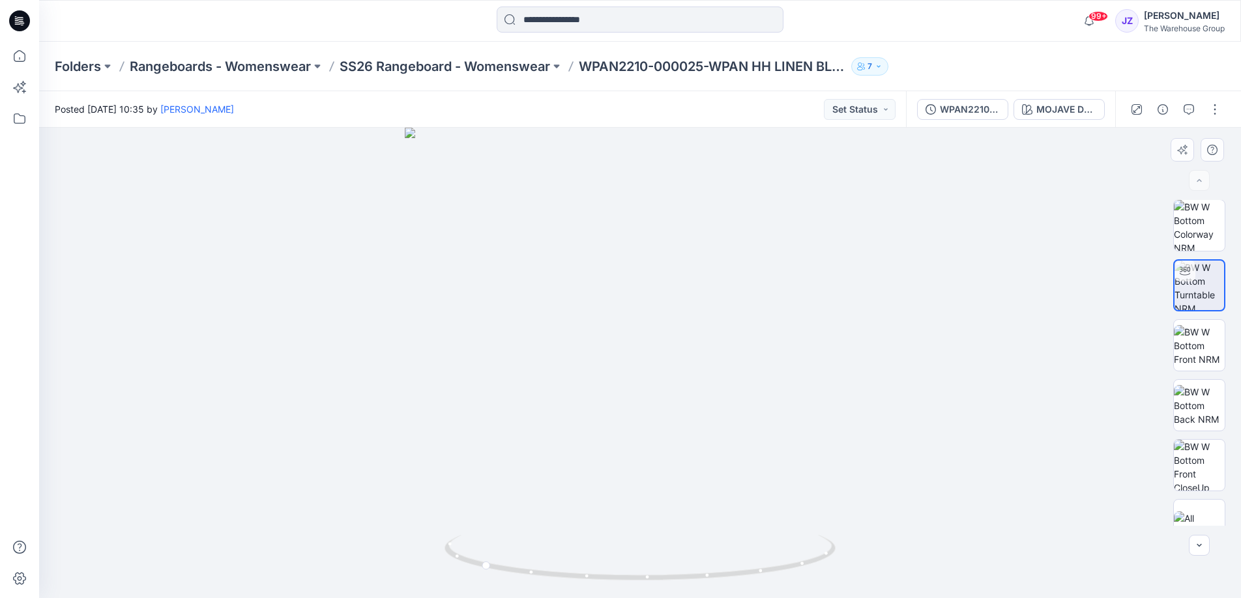
scroll to position [0, 0]
click at [18, 122] on icon at bounding box center [19, 118] width 29 height 29
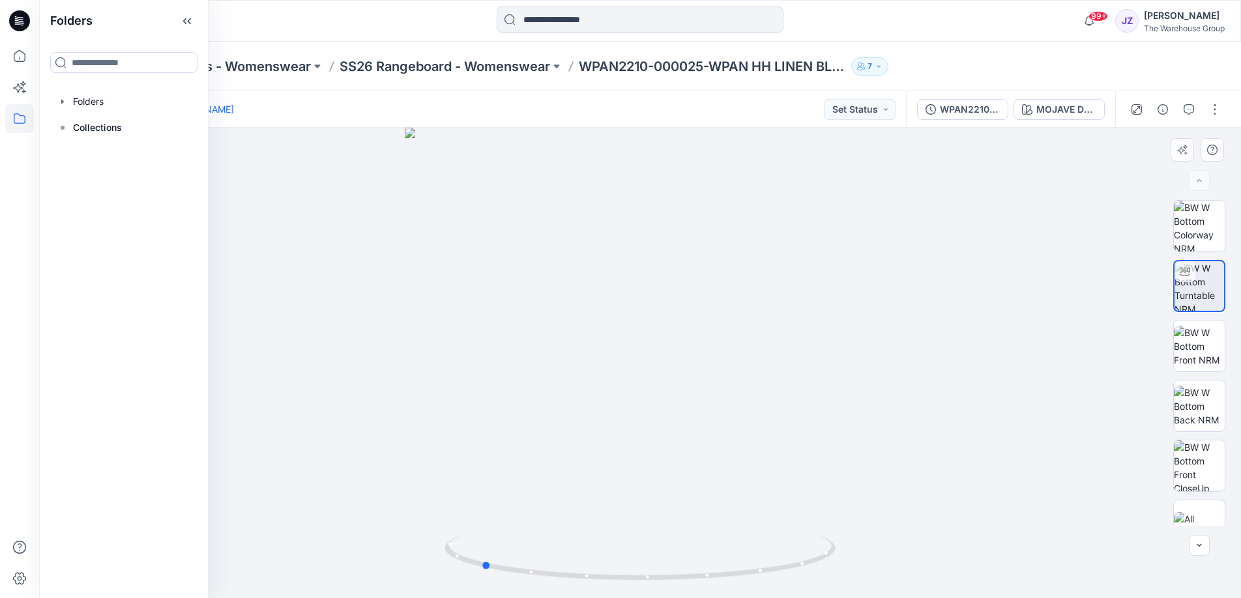
drag, startPoint x: 477, startPoint y: 265, endPoint x: 424, endPoint y: 211, distance: 74.7
click at [477, 265] on div at bounding box center [640, 363] width 1202 height 471
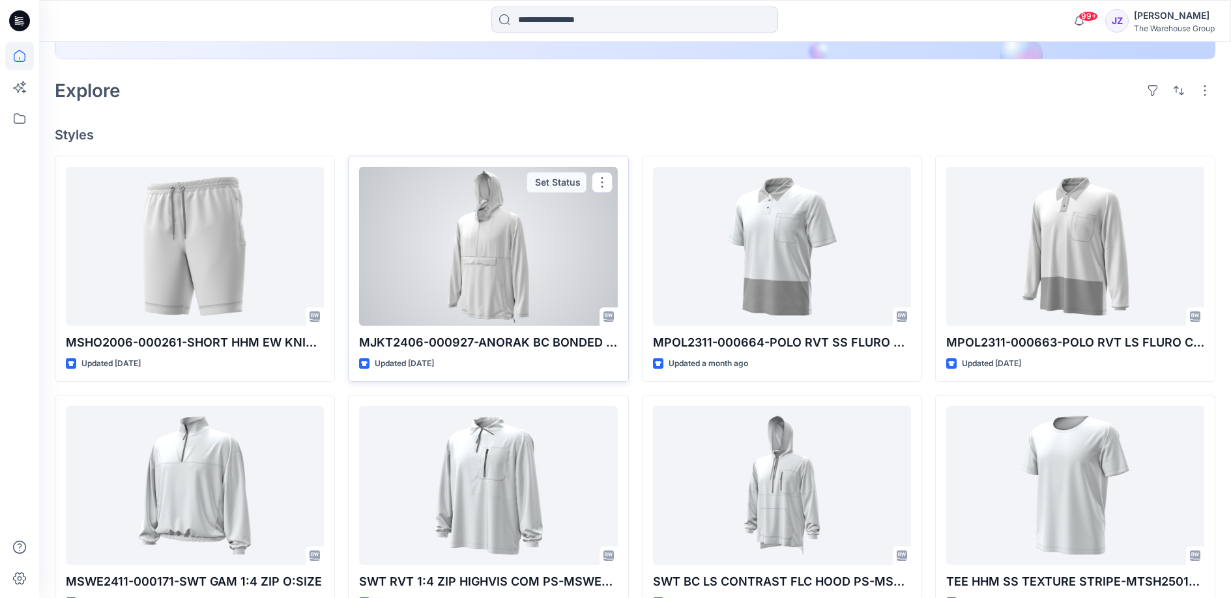
scroll to position [299, 0]
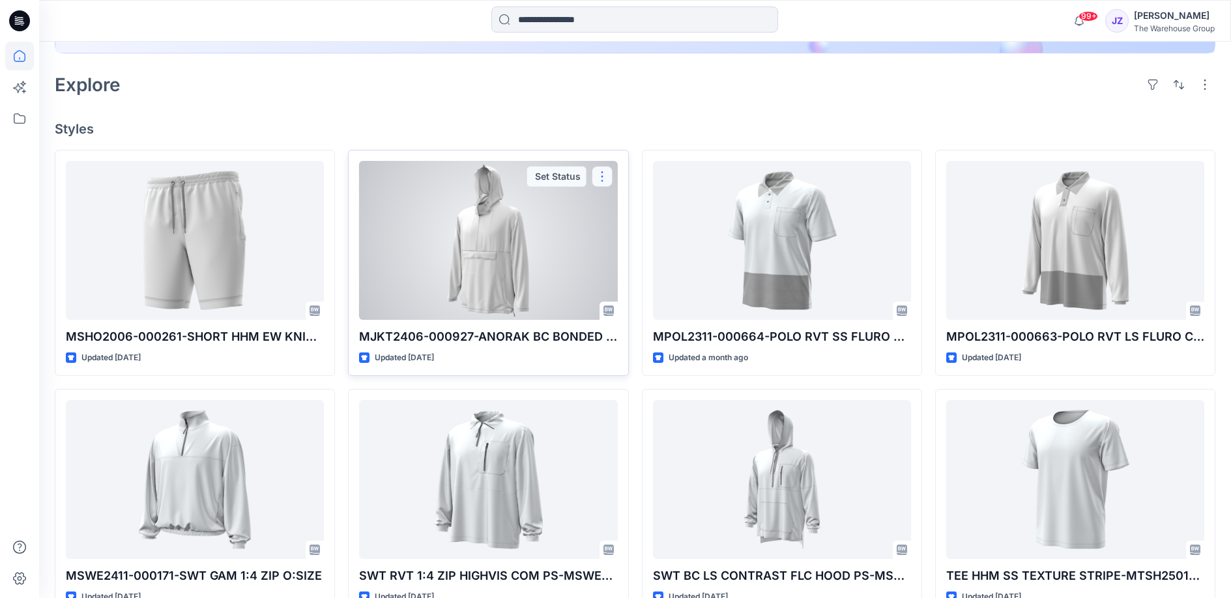
click at [604, 179] on button "button" at bounding box center [602, 176] width 21 height 21
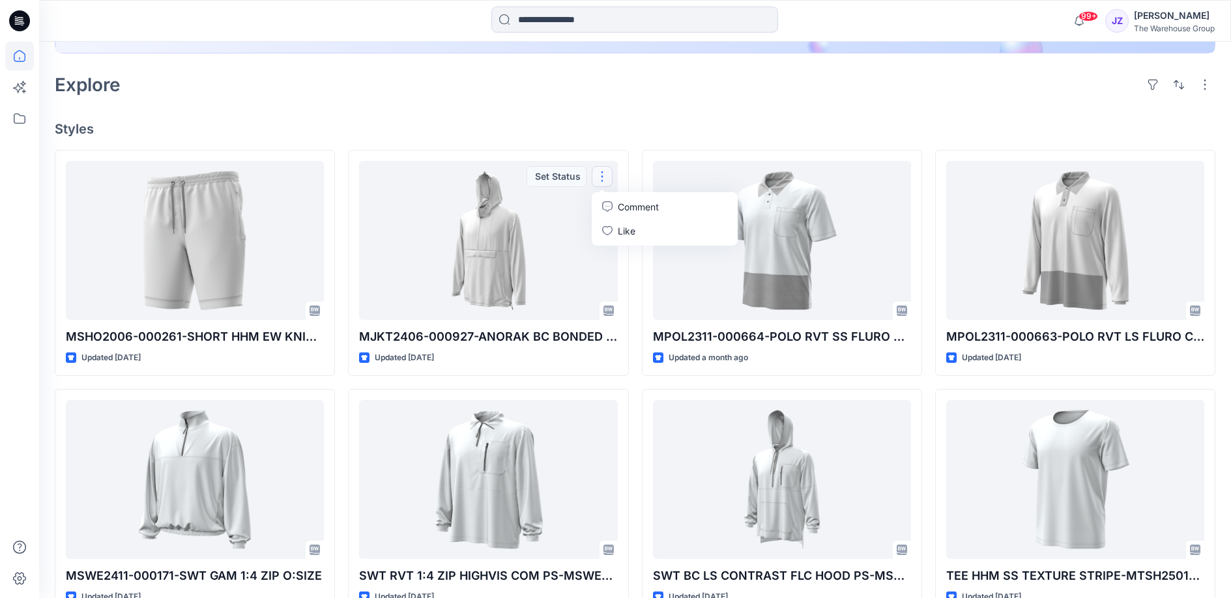
click at [627, 122] on h4 "Styles" at bounding box center [635, 129] width 1161 height 16
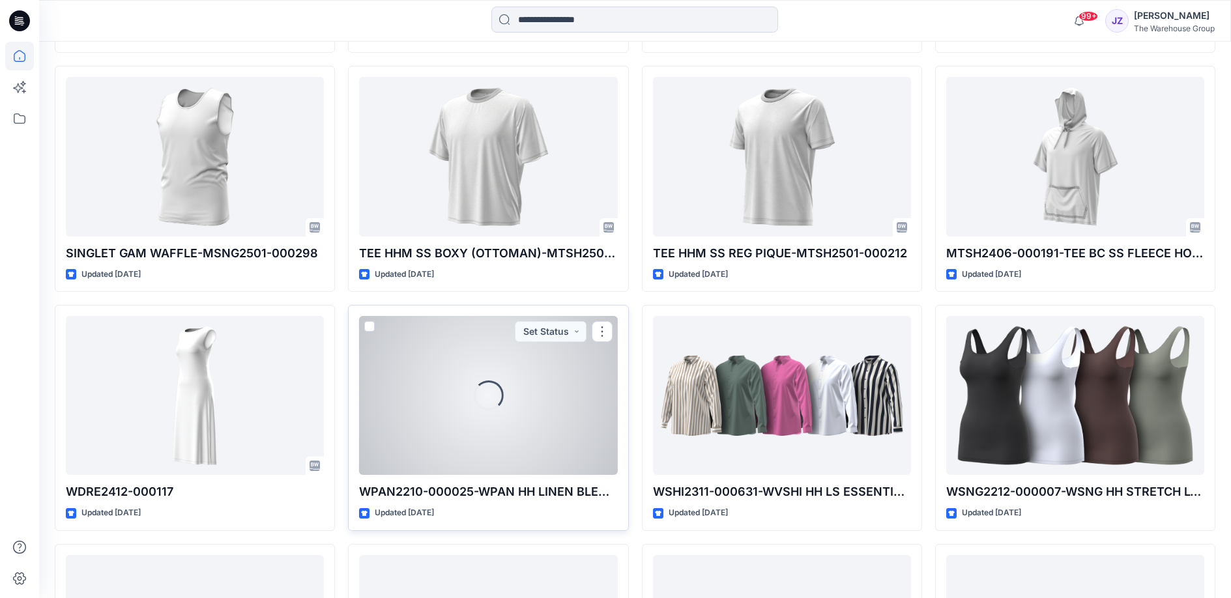
scroll to position [1107, 0]
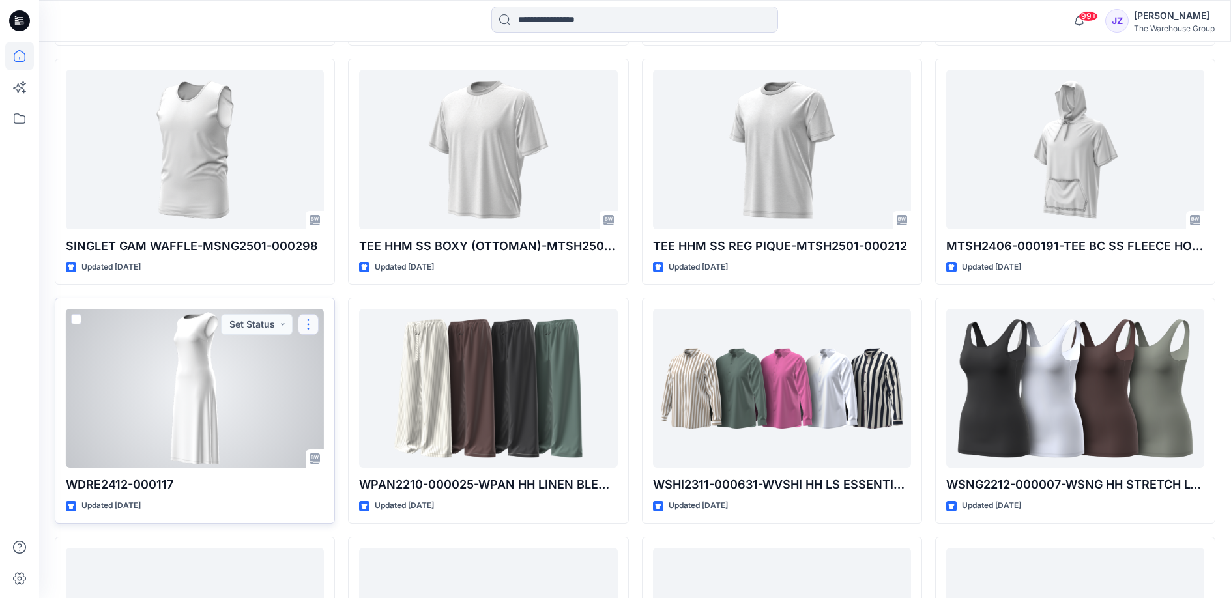
click at [308, 326] on button "button" at bounding box center [308, 324] width 21 height 21
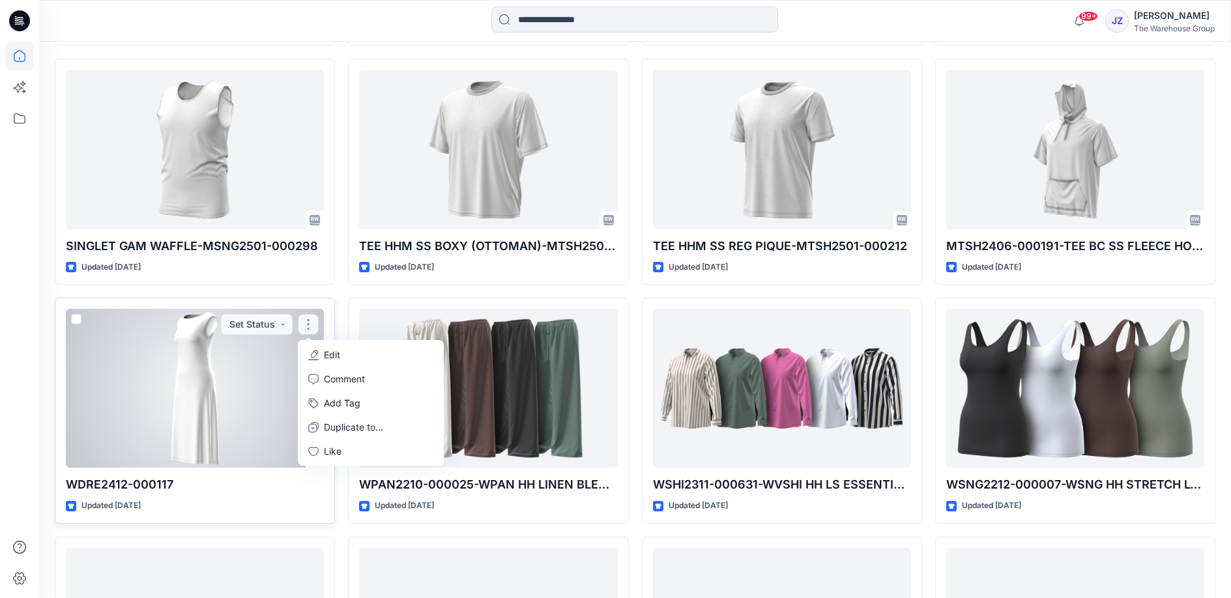
scroll to position [1110, 0]
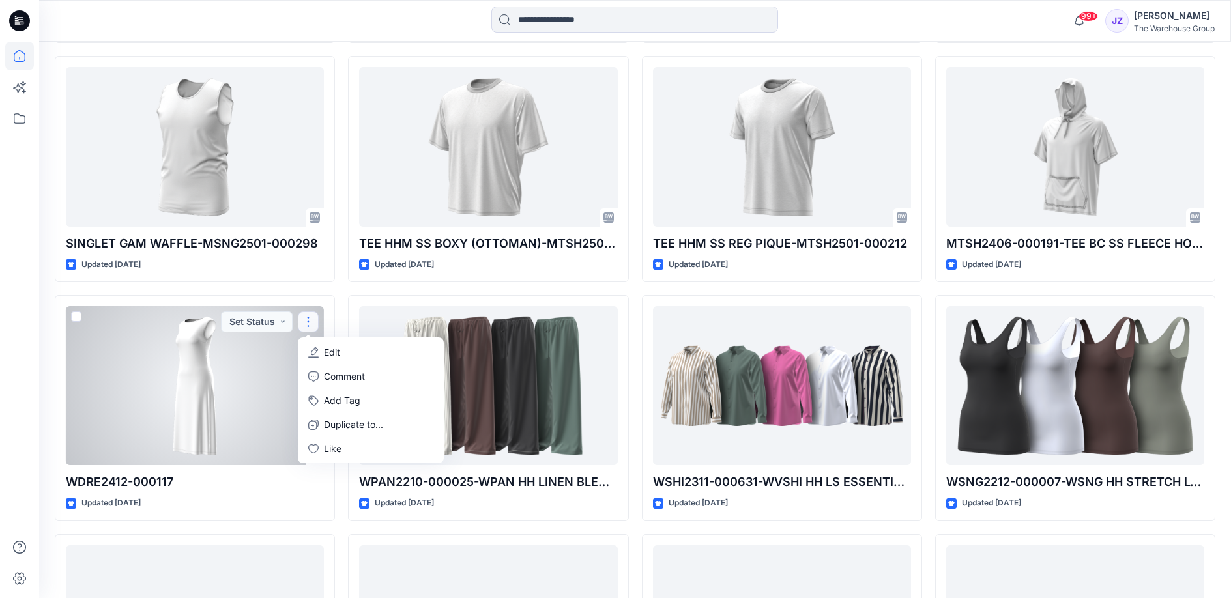
click at [195, 417] on div at bounding box center [195, 385] width 258 height 159
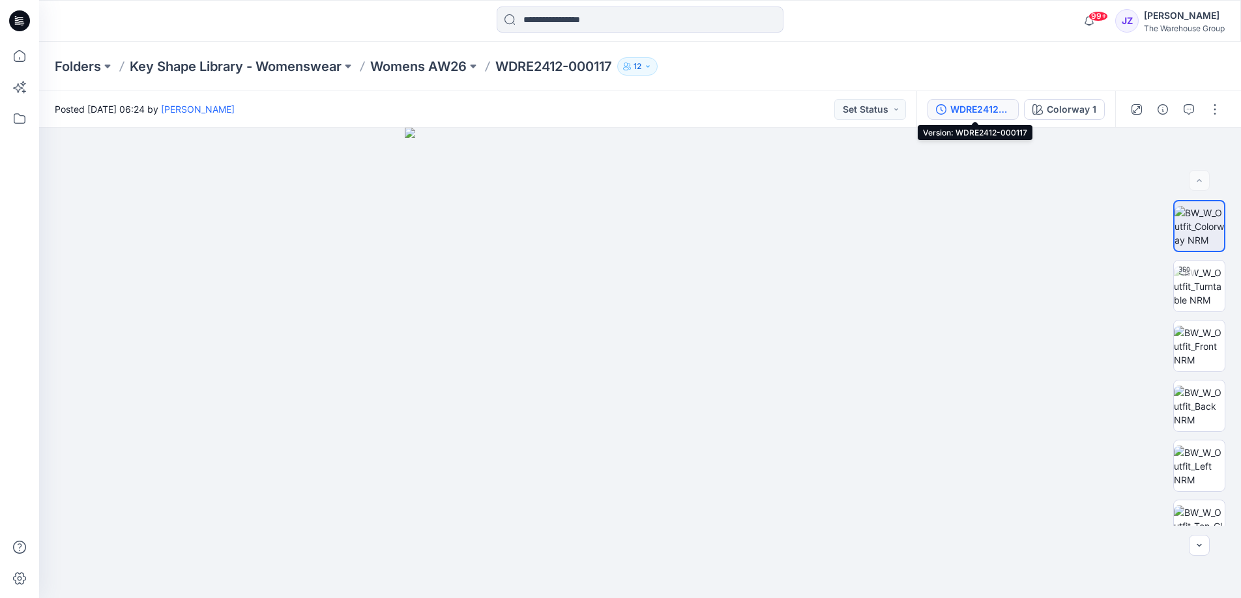
click at [982, 108] on div "WDRE2412-000117" at bounding box center [980, 109] width 60 height 14
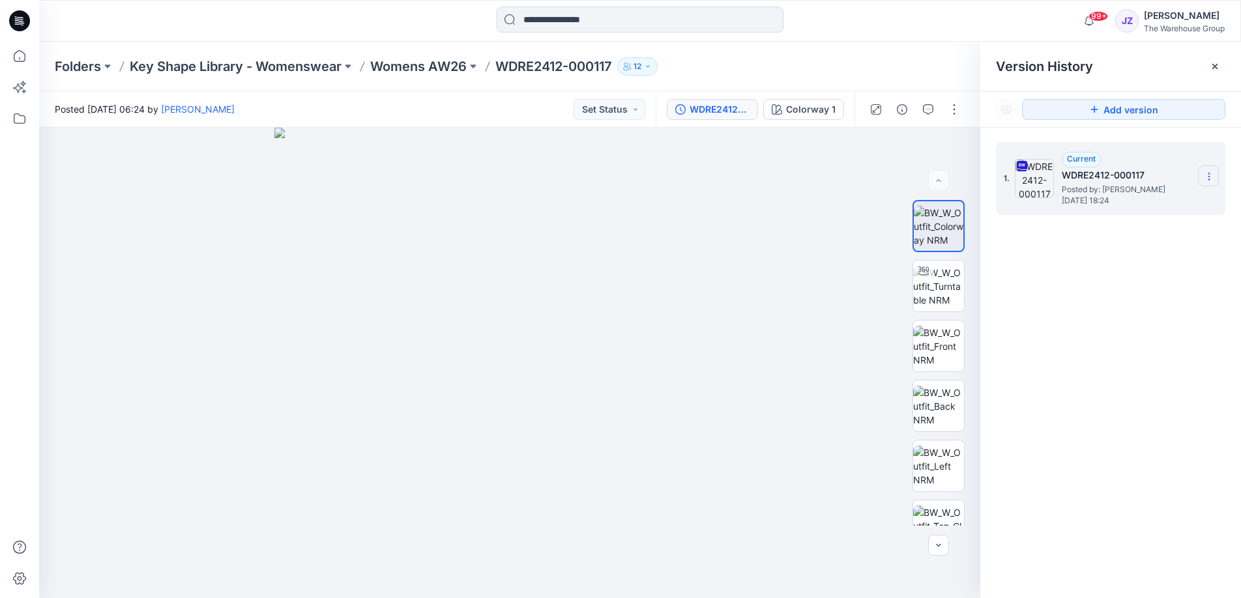
click at [1207, 179] on icon at bounding box center [1209, 176] width 10 height 10
click at [1143, 201] on span "Download Source BW File" at bounding box center [1143, 202] width 109 height 16
click at [940, 352] on img at bounding box center [938, 346] width 51 height 41
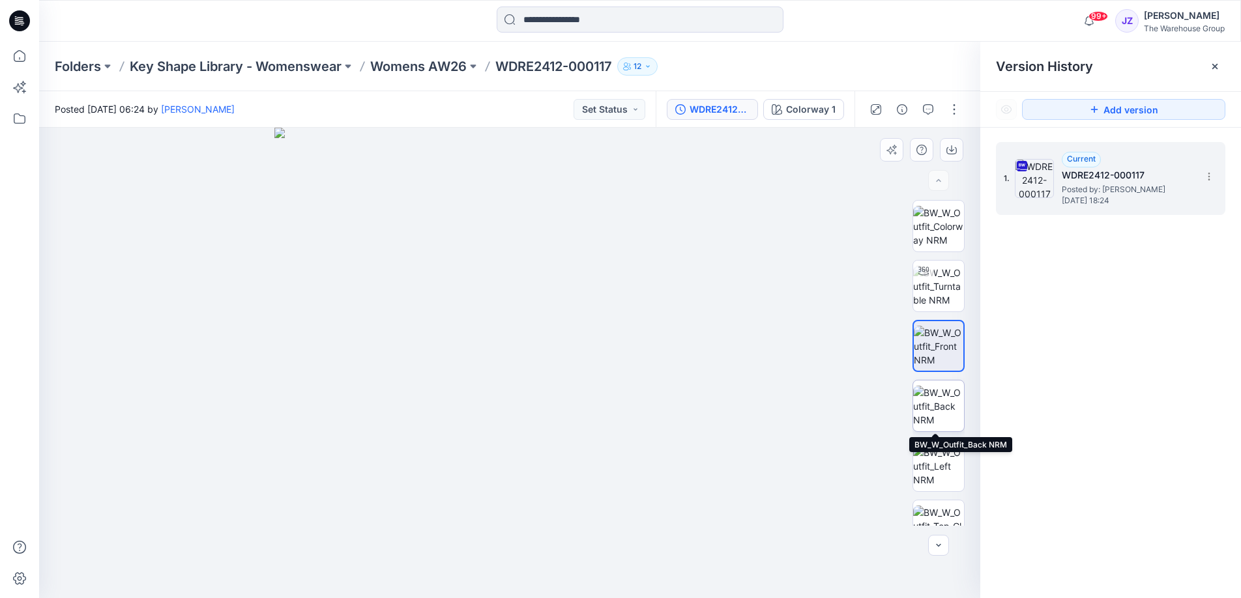
click at [934, 415] on img at bounding box center [938, 406] width 51 height 41
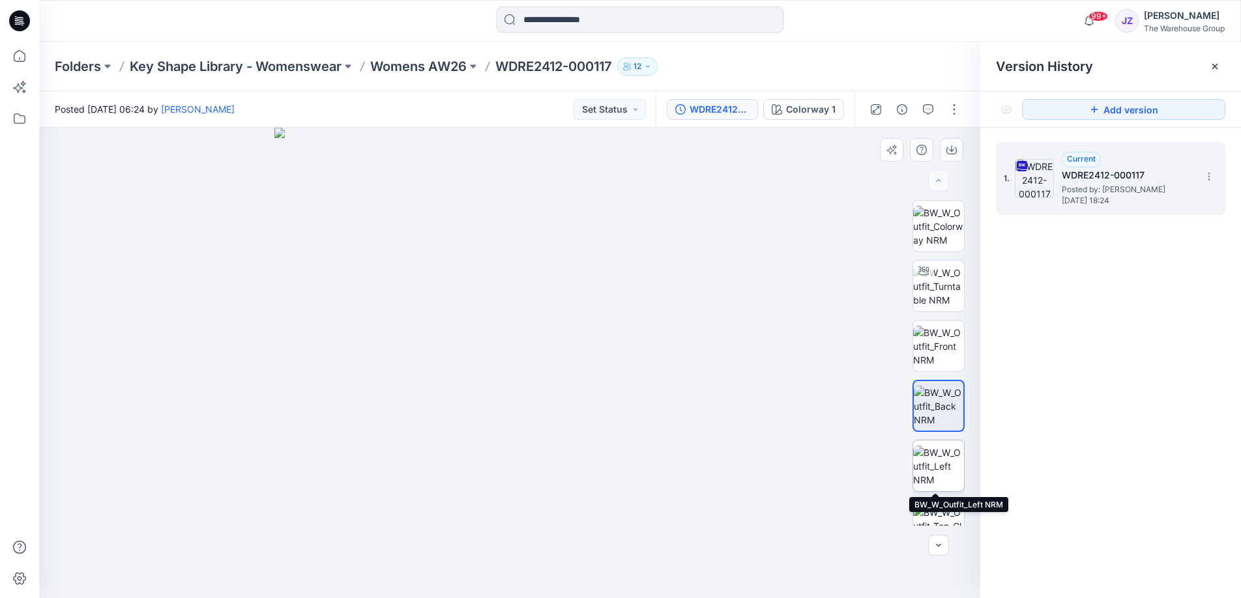
click at [939, 474] on img at bounding box center [938, 466] width 51 height 41
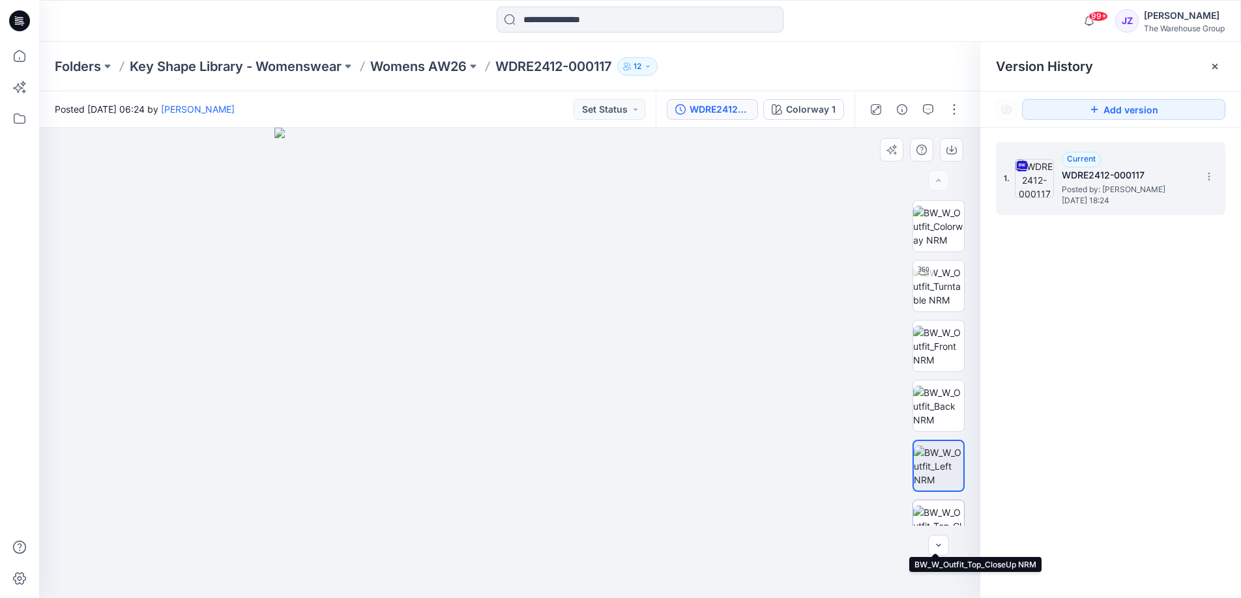
click at [938, 518] on img at bounding box center [938, 526] width 51 height 41
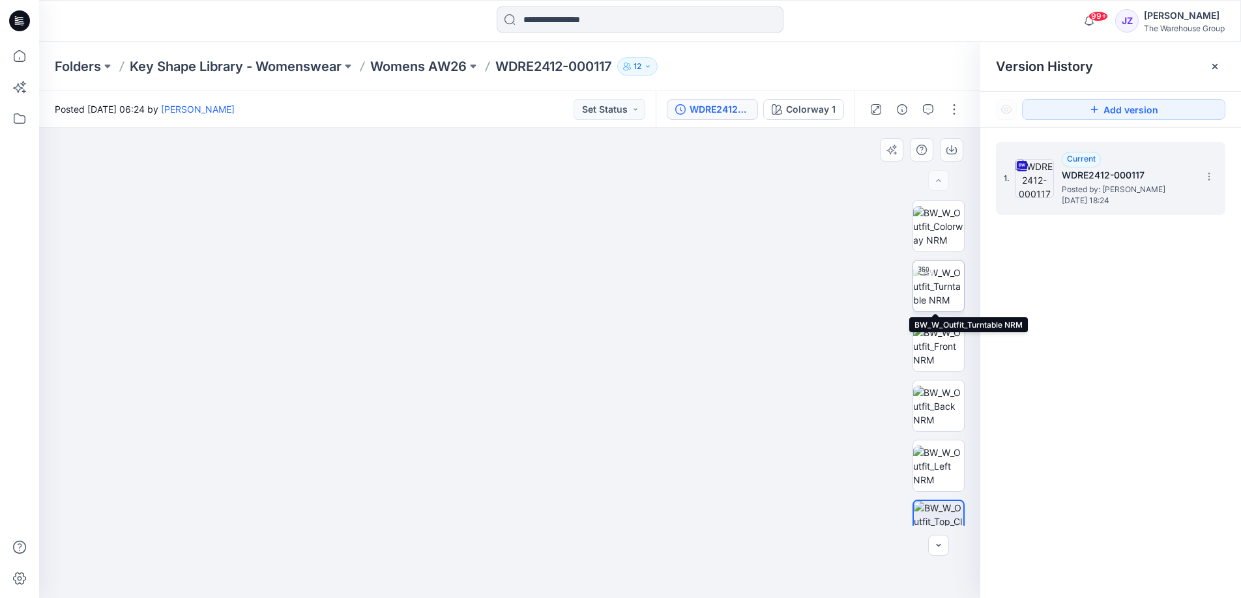
click at [935, 283] on img at bounding box center [938, 286] width 51 height 41
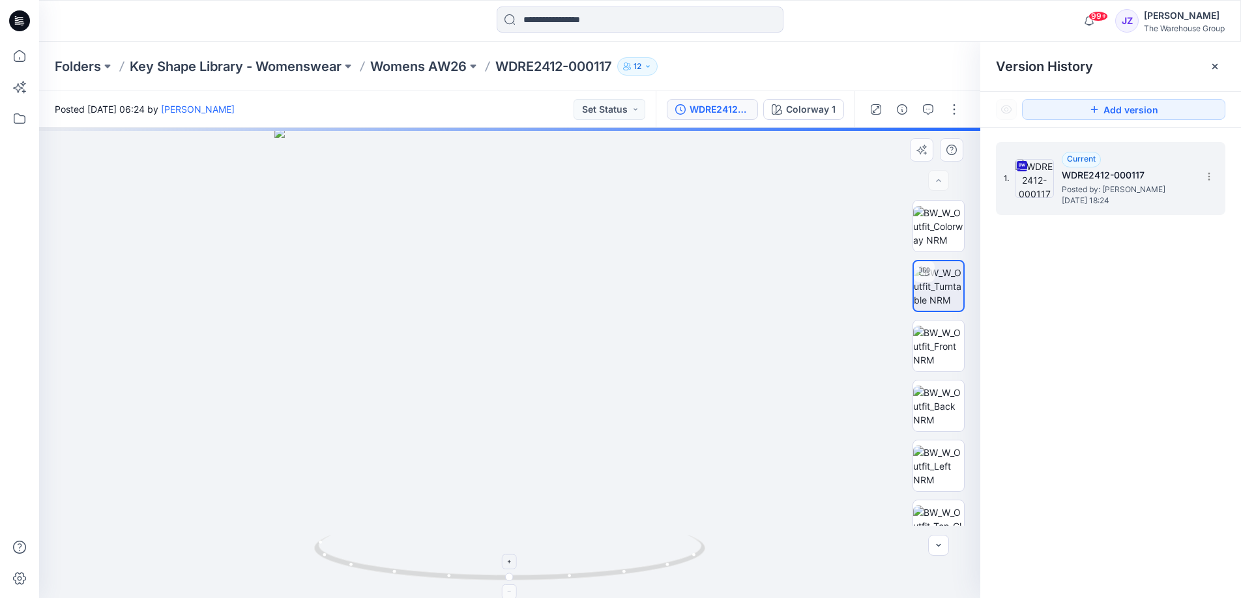
click at [512, 580] on icon at bounding box center [511, 559] width 394 height 49
drag, startPoint x: 519, startPoint y: 581, endPoint x: 533, endPoint y: 581, distance: 14.3
click at [533, 581] on icon at bounding box center [511, 559] width 394 height 49
drag, startPoint x: 531, startPoint y: 581, endPoint x: 583, endPoint y: 574, distance: 53.3
click at [583, 574] on icon at bounding box center [511, 559] width 394 height 49
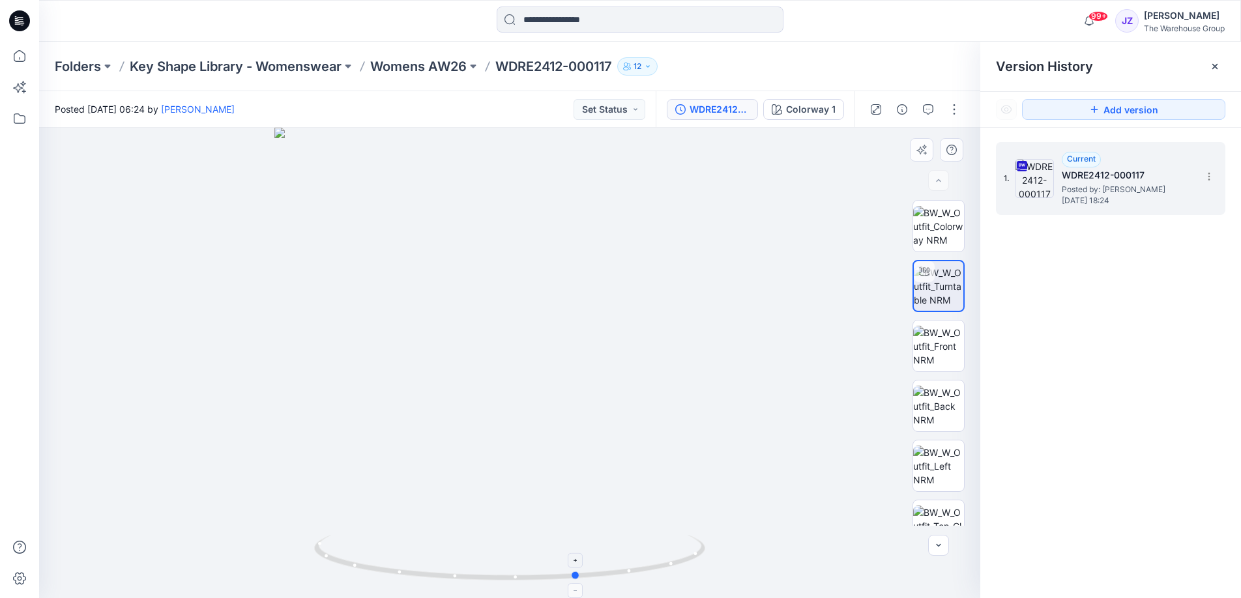
click at [581, 580] on icon at bounding box center [511, 559] width 394 height 49
drag, startPoint x: 580, startPoint y: 581, endPoint x: 623, endPoint y: 581, distance: 43.7
click at [623, 580] on icon at bounding box center [511, 559] width 394 height 49
click at [623, 578] on icon at bounding box center [511, 559] width 394 height 49
drag, startPoint x: 623, startPoint y: 572, endPoint x: 640, endPoint y: 568, distance: 18.0
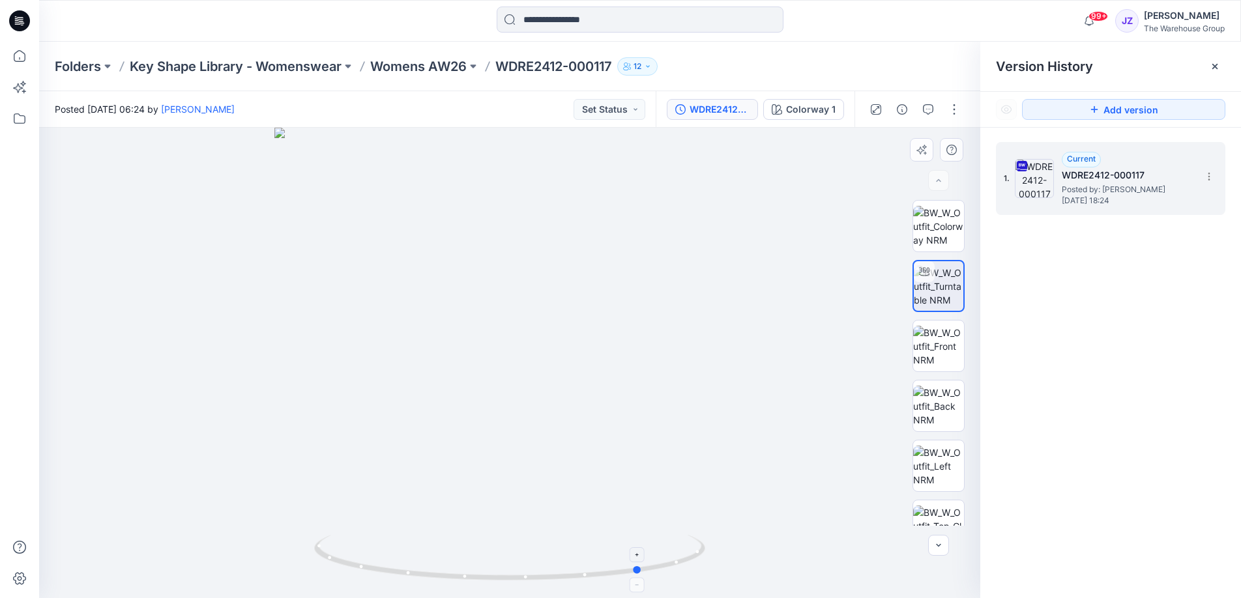
click at [640, 568] on circle at bounding box center [639, 571] width 8 height 8
drag, startPoint x: 640, startPoint y: 573, endPoint x: 668, endPoint y: 565, distance: 29.3
click at [659, 565] on circle at bounding box center [655, 568] width 8 height 8
drag, startPoint x: 665, startPoint y: 572, endPoint x: 692, endPoint y: 560, distance: 30.1
click at [692, 560] on icon at bounding box center [511, 559] width 394 height 49
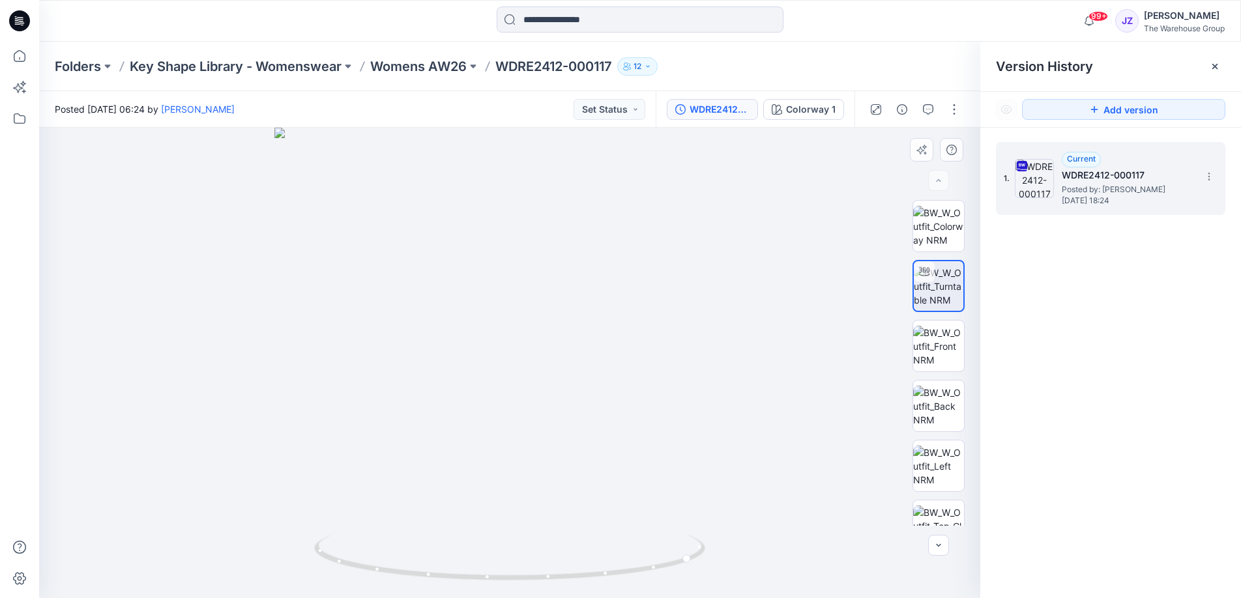
click at [678, 465] on div at bounding box center [509, 363] width 941 height 471
click at [690, 561] on circle at bounding box center [689, 559] width 8 height 8
drag, startPoint x: 690, startPoint y: 561, endPoint x: 703, endPoint y: 548, distance: 18.4
click at [703, 548] on icon at bounding box center [511, 559] width 394 height 49
click at [1207, 176] on icon at bounding box center [1209, 176] width 10 height 10
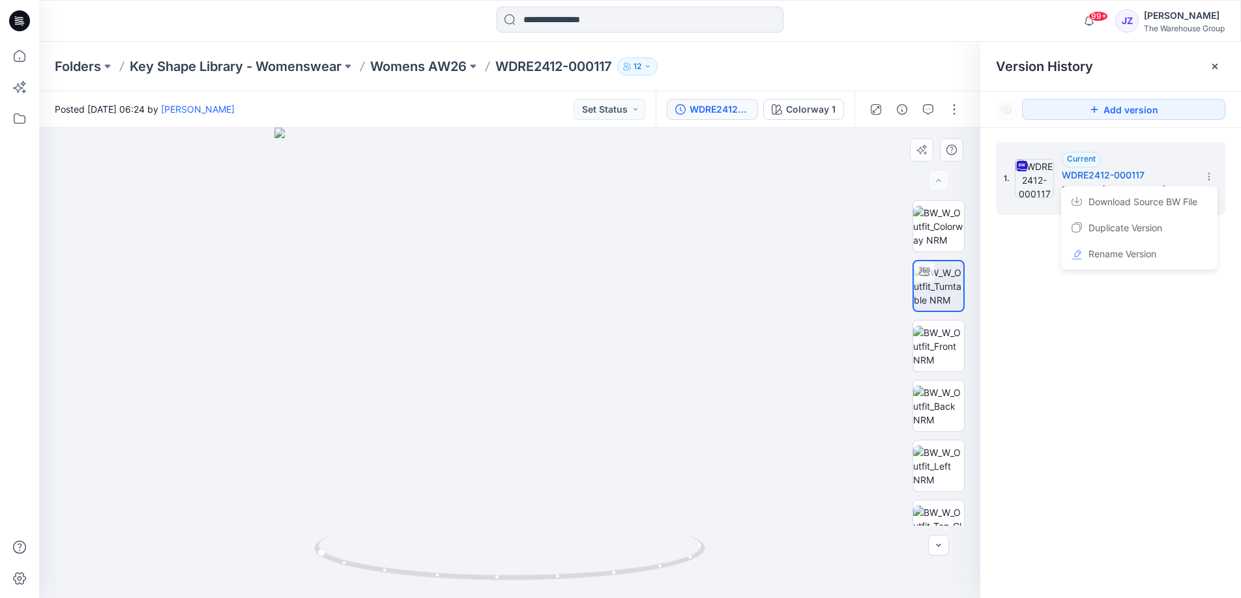
click at [836, 383] on div at bounding box center [509, 363] width 941 height 471
click at [937, 347] on img at bounding box center [938, 346] width 51 height 41
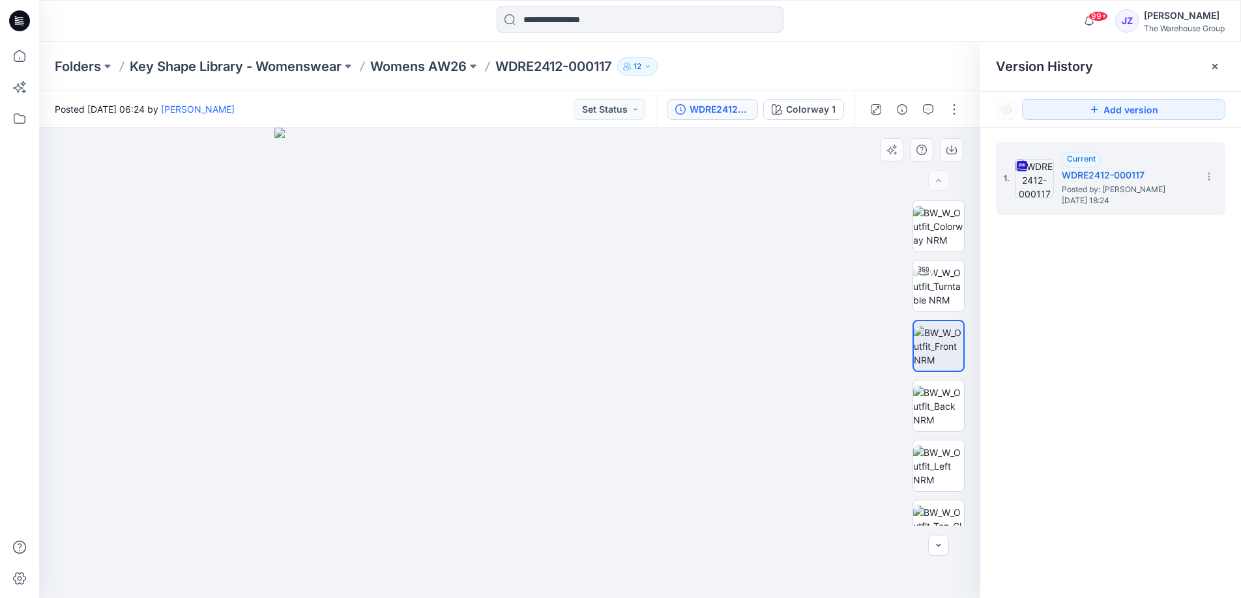
click at [608, 271] on img at bounding box center [509, 363] width 471 height 471
click at [935, 410] on img at bounding box center [938, 406] width 51 height 41
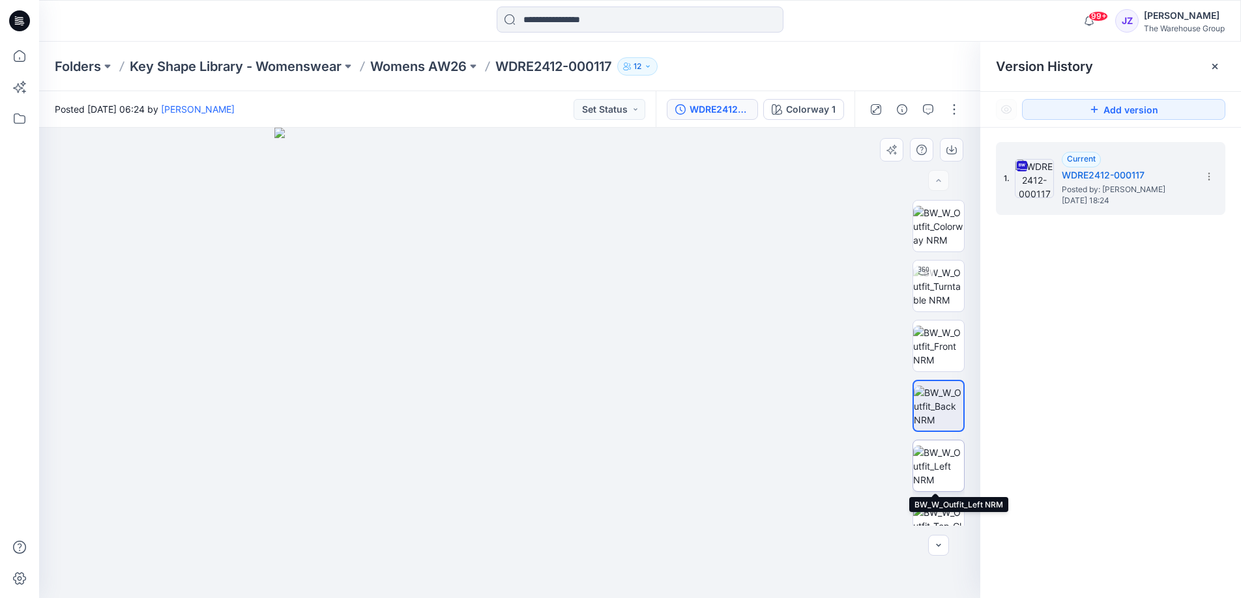
click at [934, 471] on img at bounding box center [938, 466] width 51 height 41
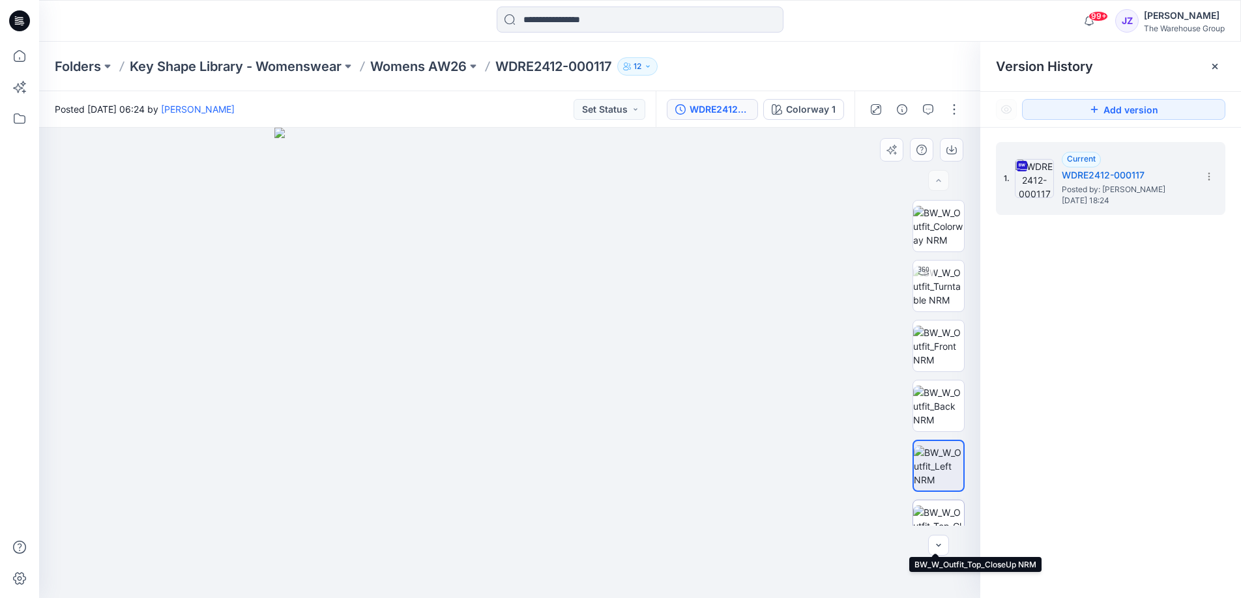
click at [939, 510] on img at bounding box center [938, 526] width 51 height 41
